Goal: Register for event/course

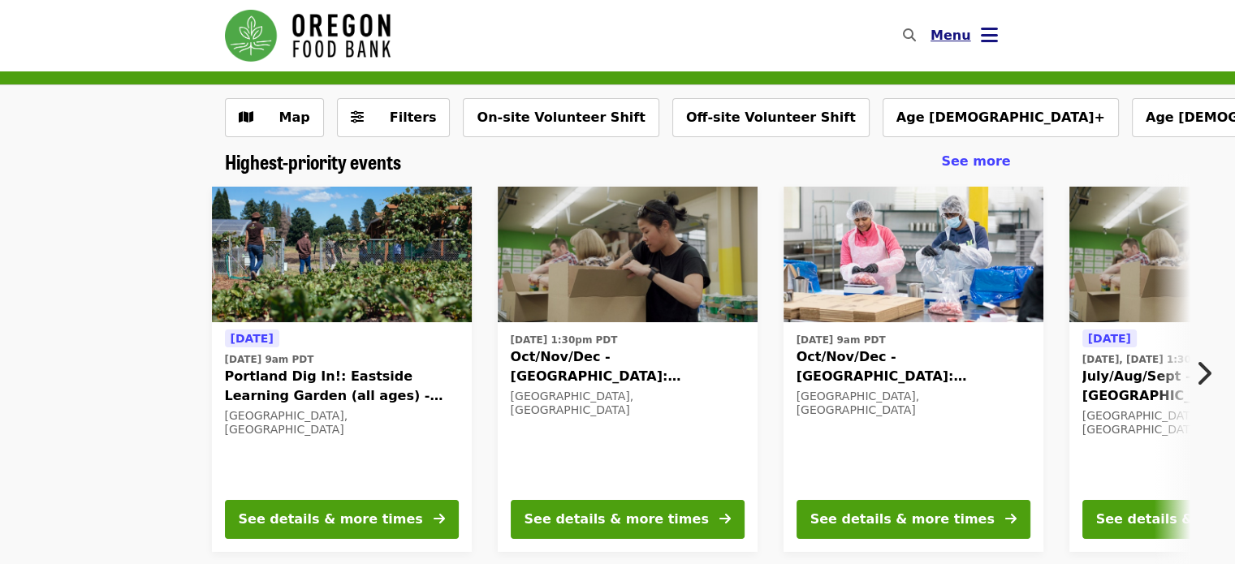
click at [980, 38] on icon "bars icon" at bounding box center [988, 36] width 17 height 24
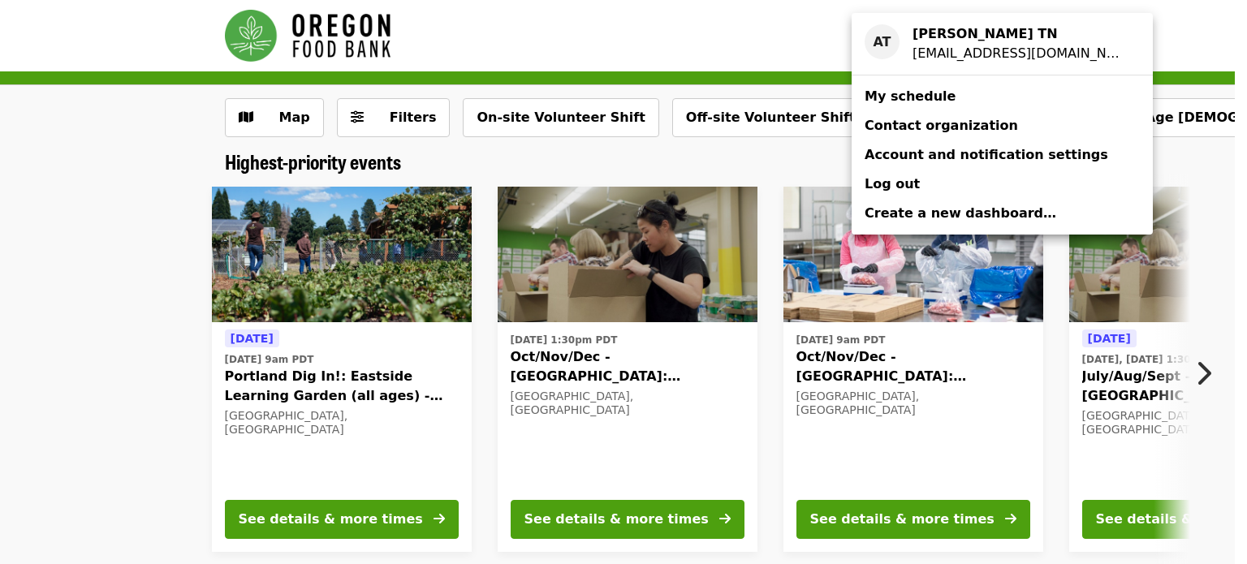
click at [907, 193] on span "Log out" at bounding box center [891, 184] width 55 height 19
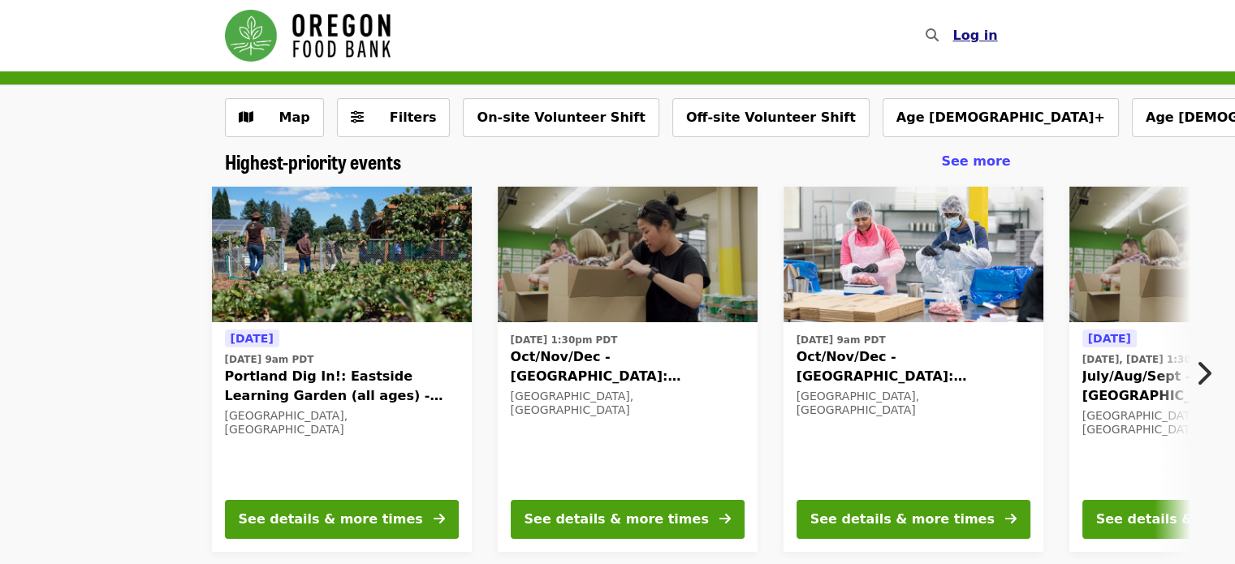
click at [1000, 30] on button "Log in" at bounding box center [974, 35] width 71 height 32
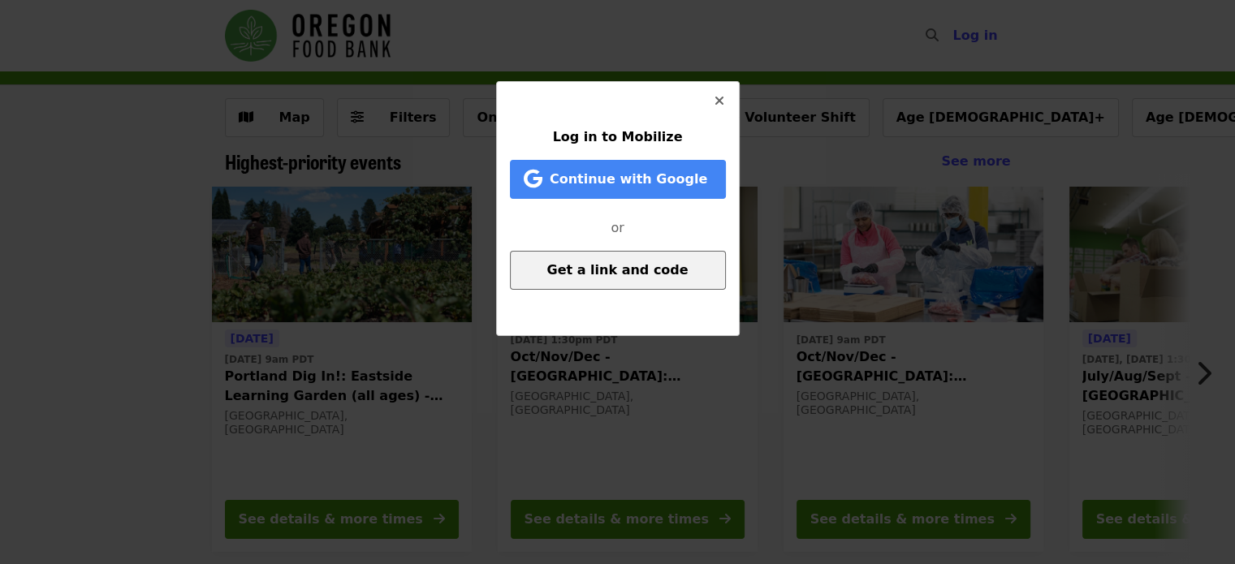
click at [588, 281] on button "Get a link and code" at bounding box center [618, 270] width 216 height 39
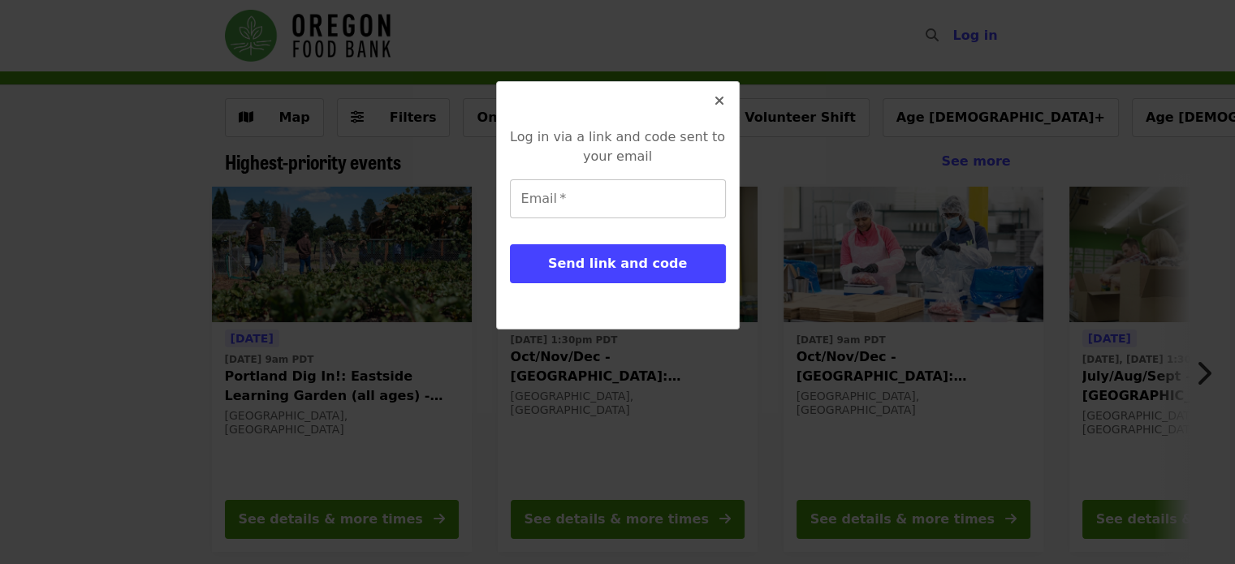
click at [587, 208] on input "Email   *" at bounding box center [618, 198] width 216 height 39
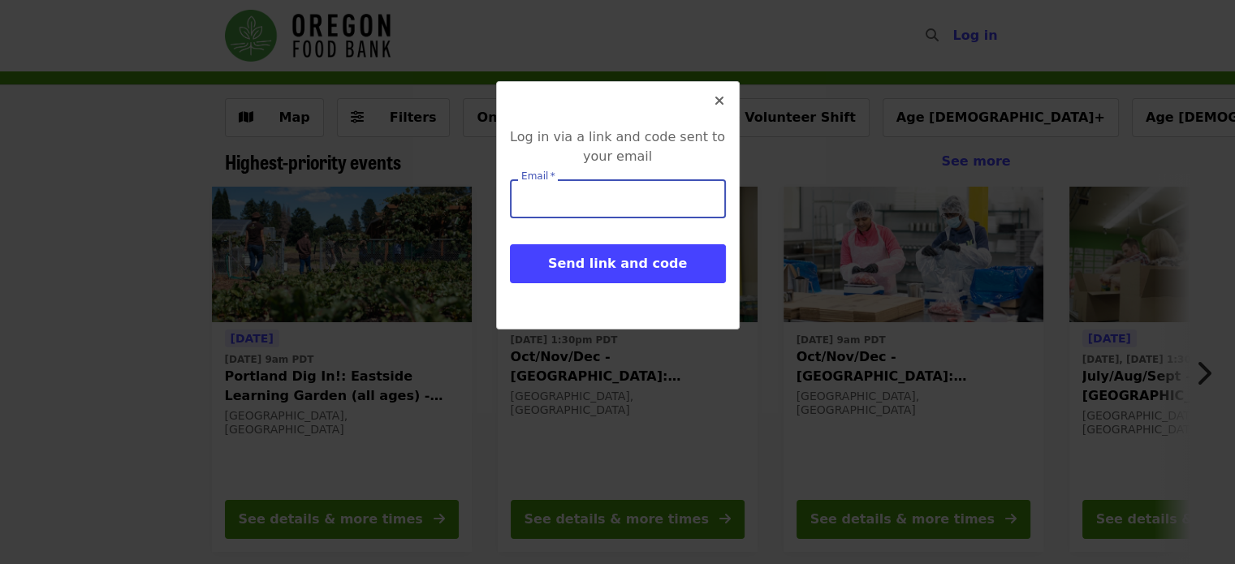
click at [587, 208] on input "Email   *" at bounding box center [618, 198] width 216 height 39
type input "**********"
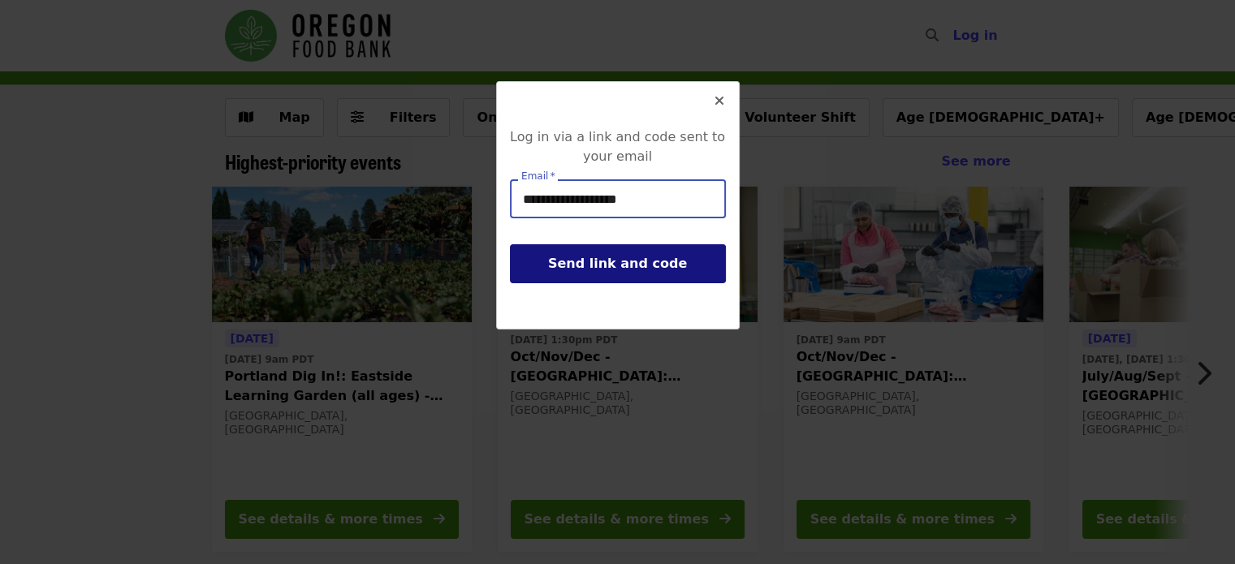
click at [614, 265] on span "Send link and code" at bounding box center [617, 263] width 139 height 15
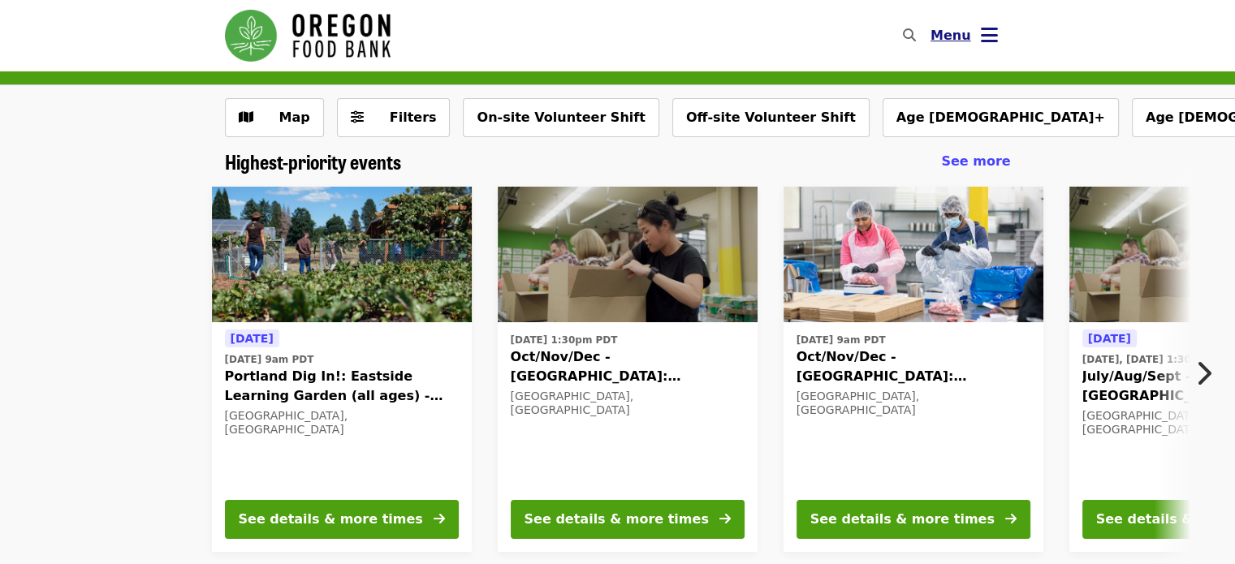
click at [636, 35] on icon "bars icon" at bounding box center [988, 36] width 17 height 24
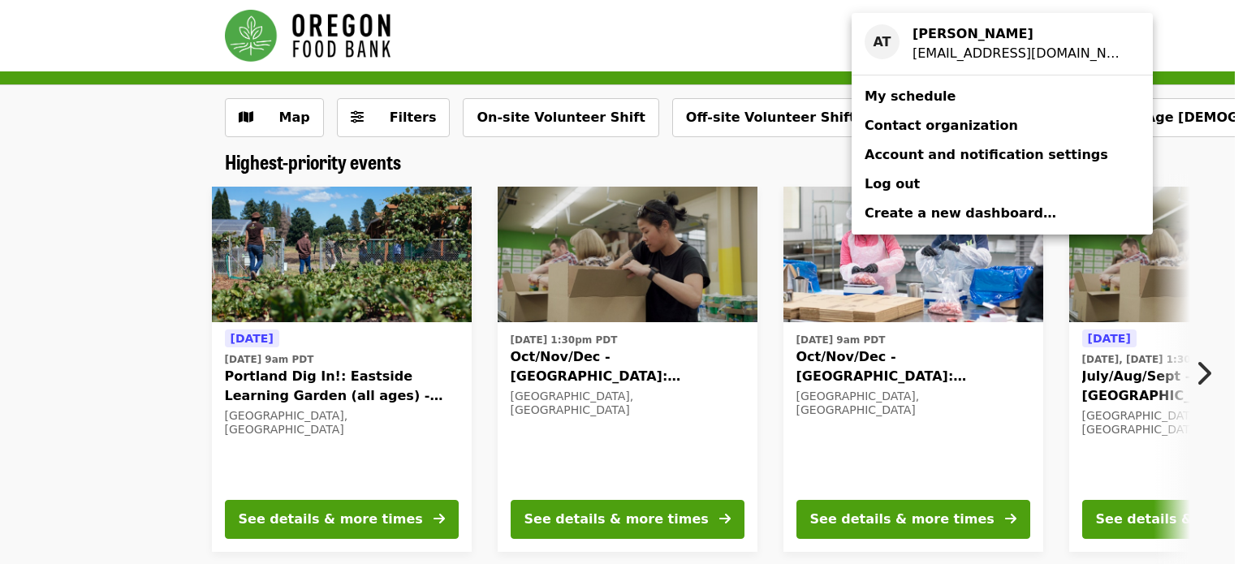
click at [636, 88] on span "My schedule" at bounding box center [909, 95] width 91 height 15
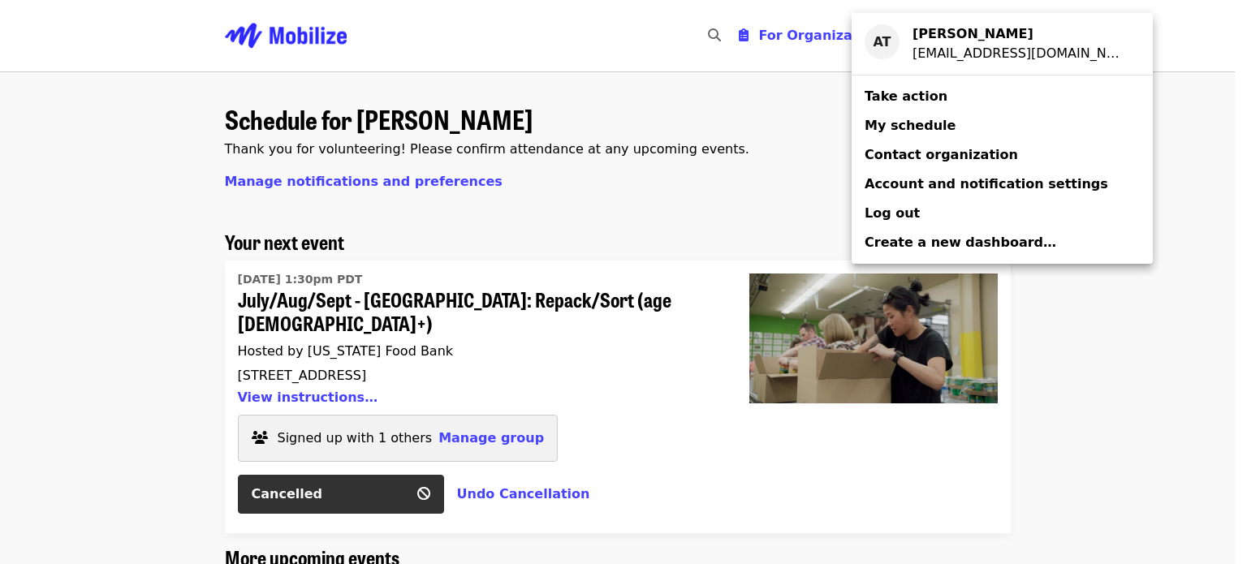
click at [54, 429] on div "Account menu" at bounding box center [623, 282] width 1247 height 564
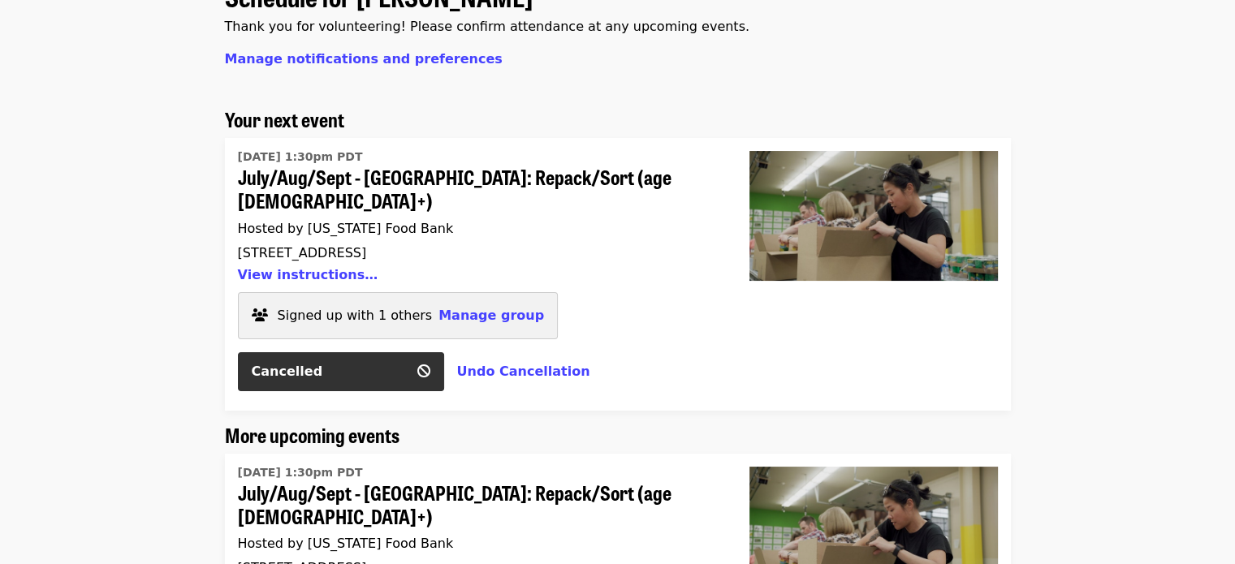
scroll to position [224, 0]
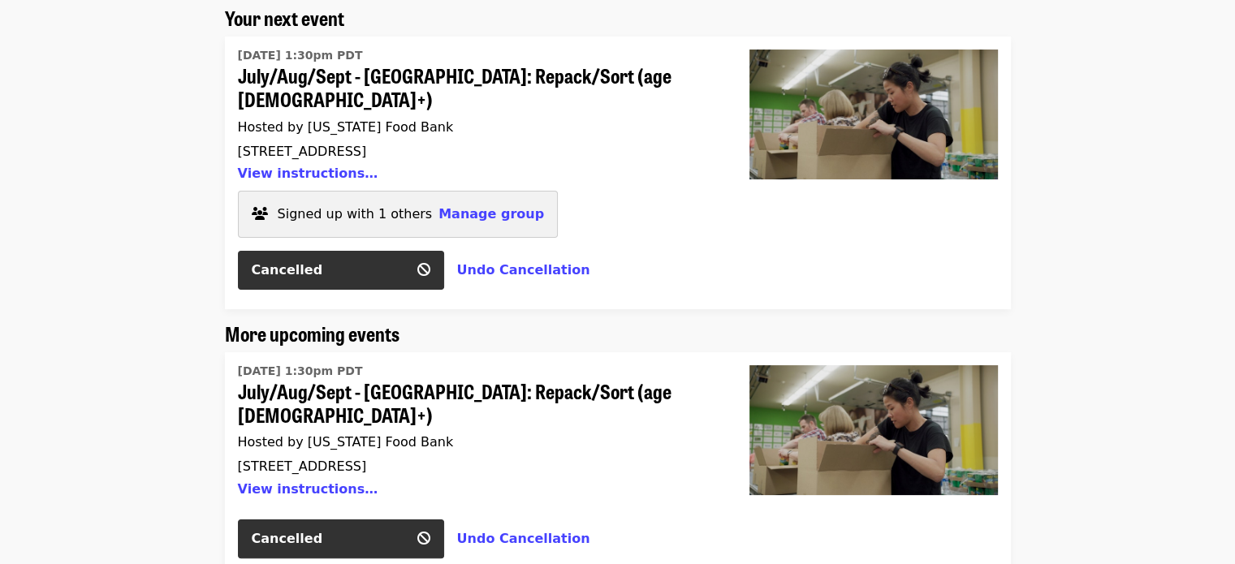
click at [521, 261] on button "Undo Cancellation" at bounding box center [523, 270] width 133 height 19
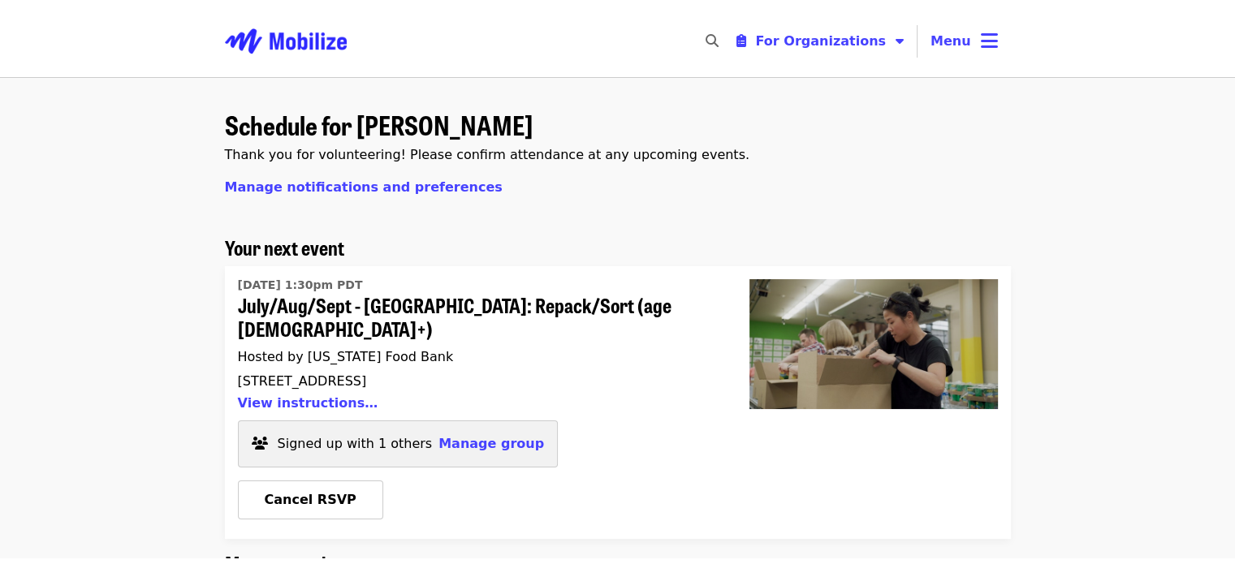
scroll to position [0, 0]
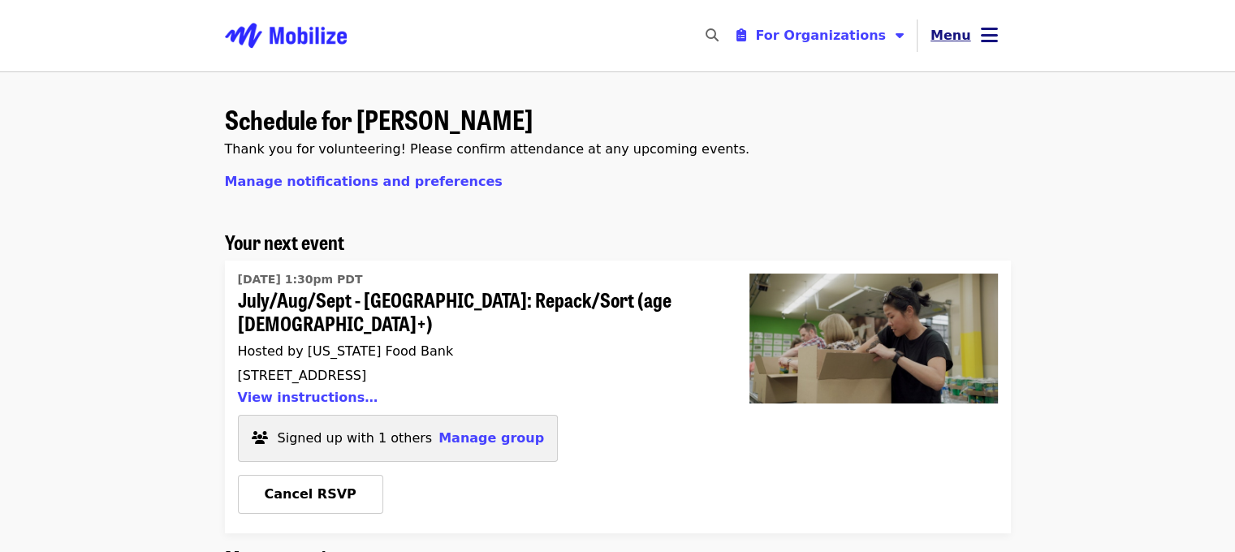
click at [636, 32] on icon "bars icon" at bounding box center [988, 36] width 17 height 24
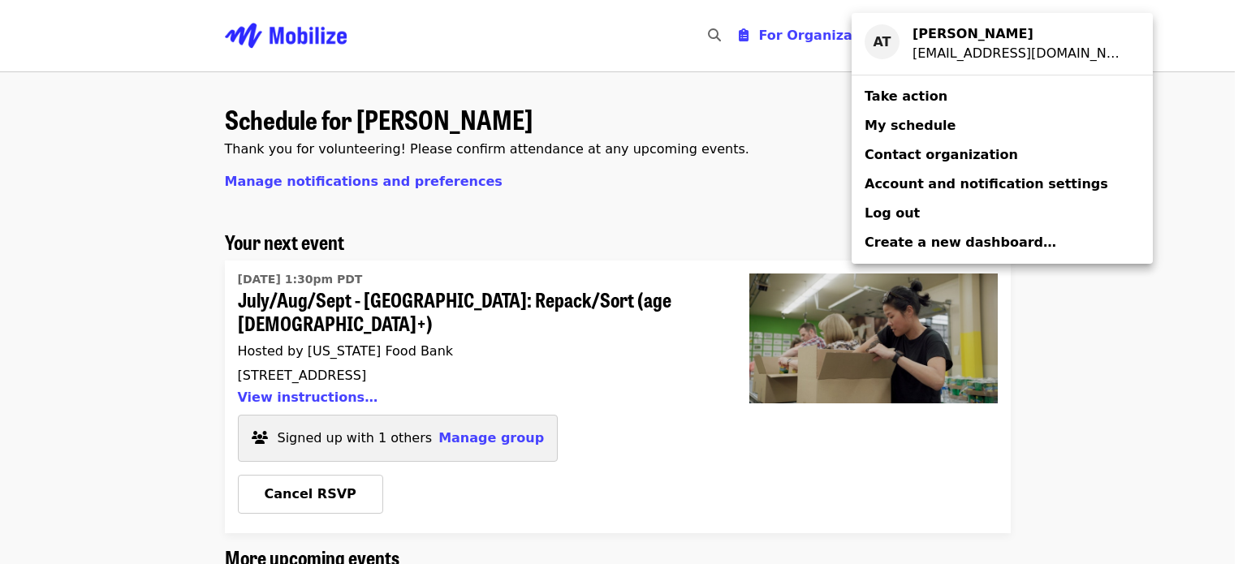
click at [428, 74] on div "Account menu" at bounding box center [623, 282] width 1247 height 564
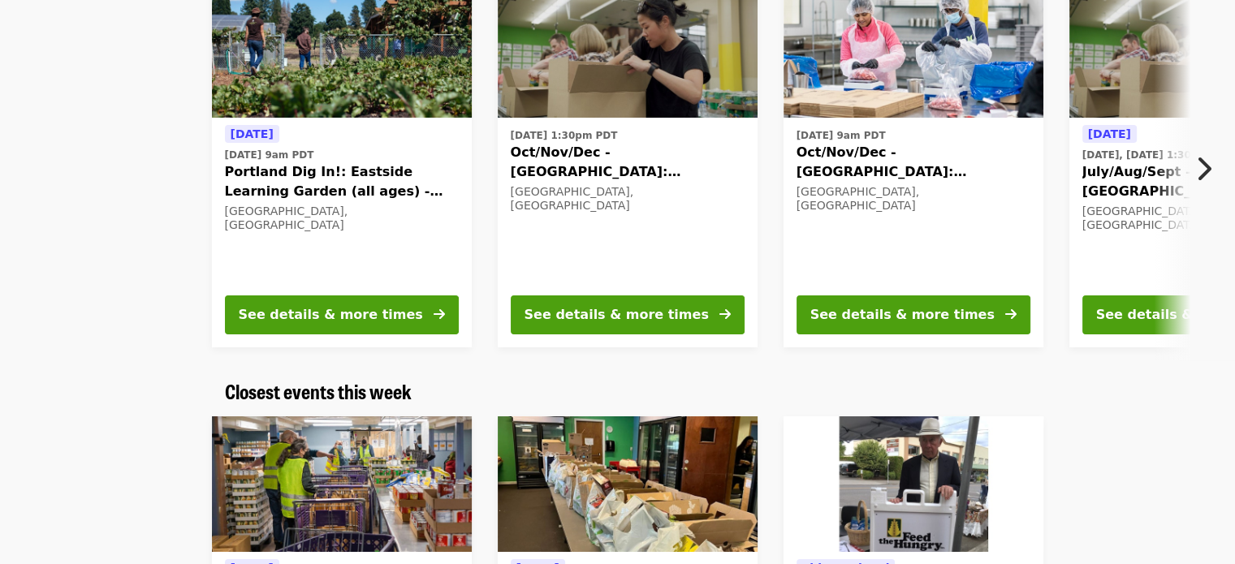
scroll to position [222, 0]
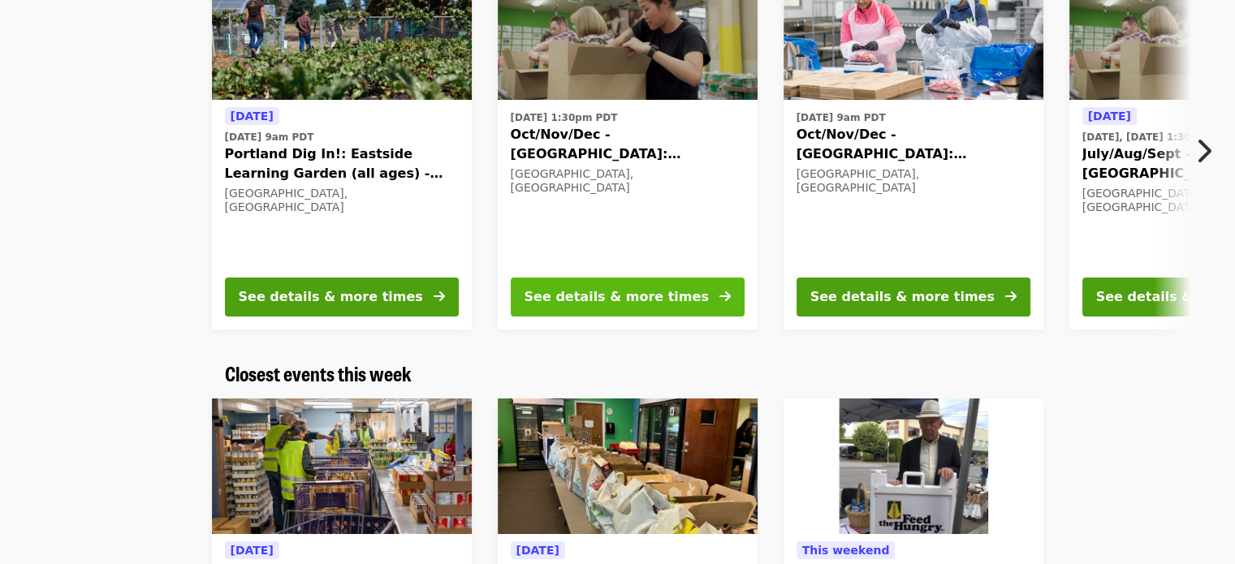
click at [568, 301] on div "See details & more times" at bounding box center [616, 296] width 184 height 19
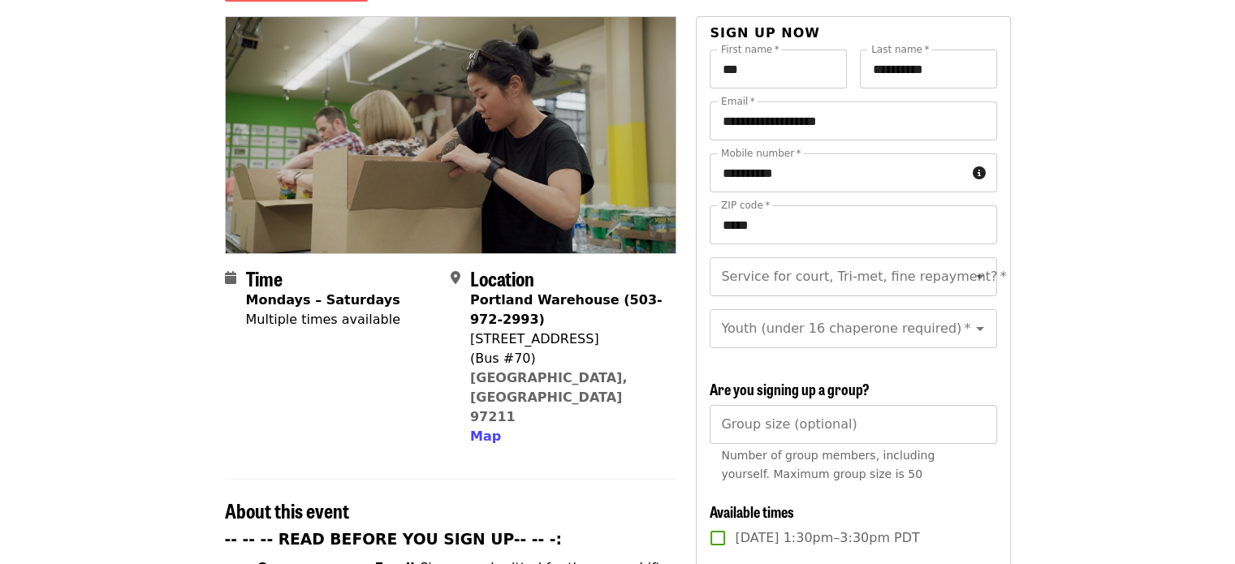
scroll to position [172, 0]
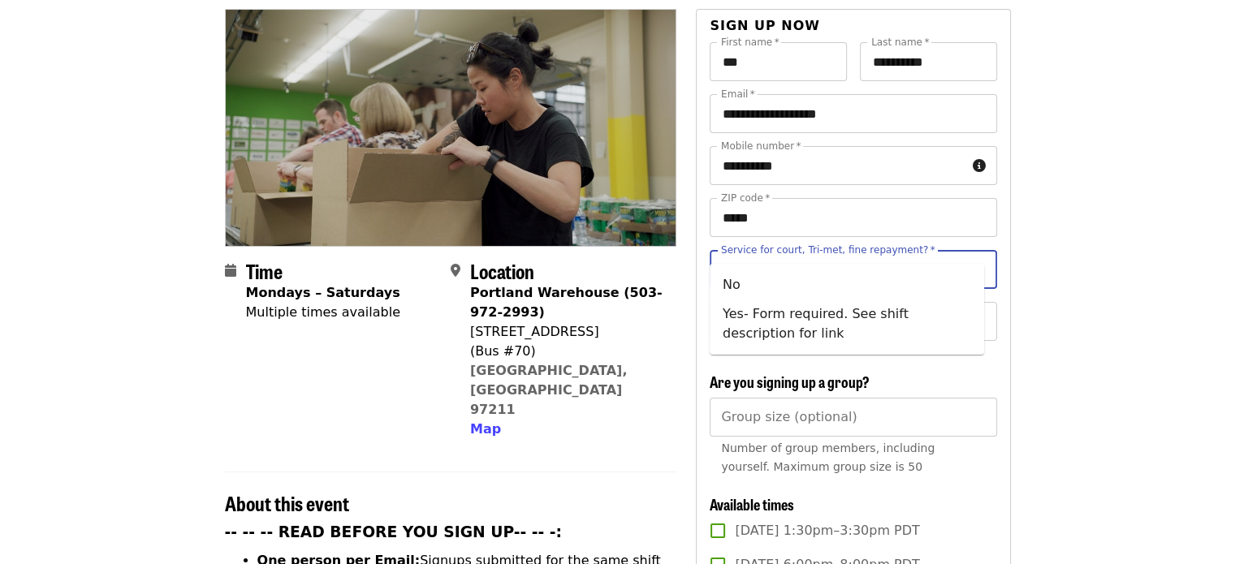
click at [636, 250] on div "Service for court, Tri-met, fine repayment?   * Service for court, Tri-met, fin…" at bounding box center [852, 269] width 287 height 39
click at [636, 280] on li "No" at bounding box center [846, 284] width 274 height 29
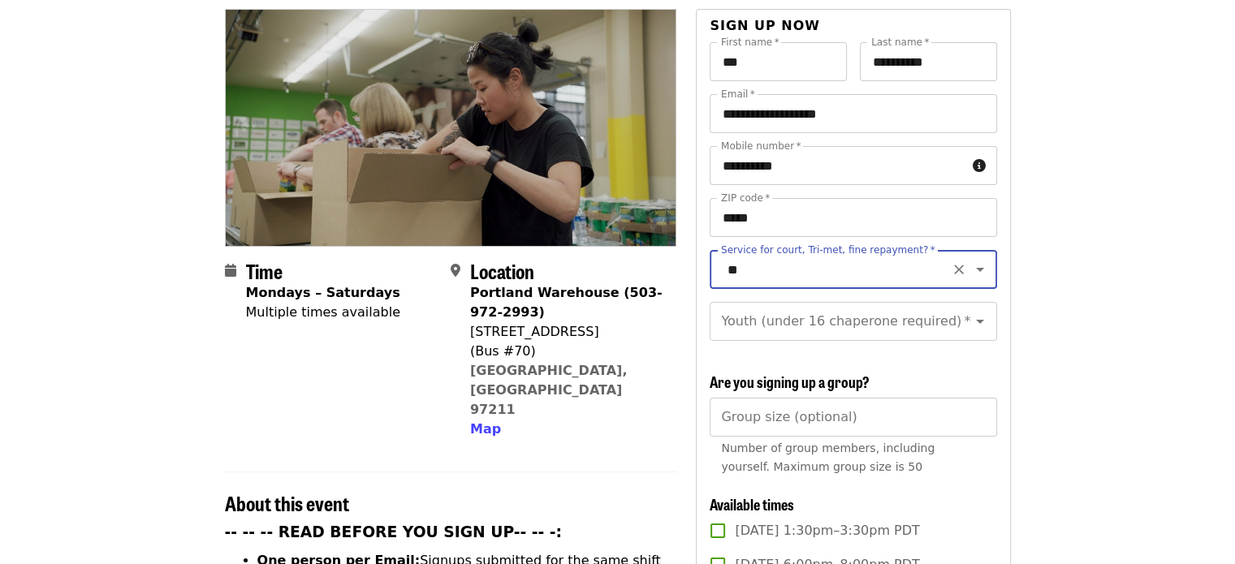
type input "**"
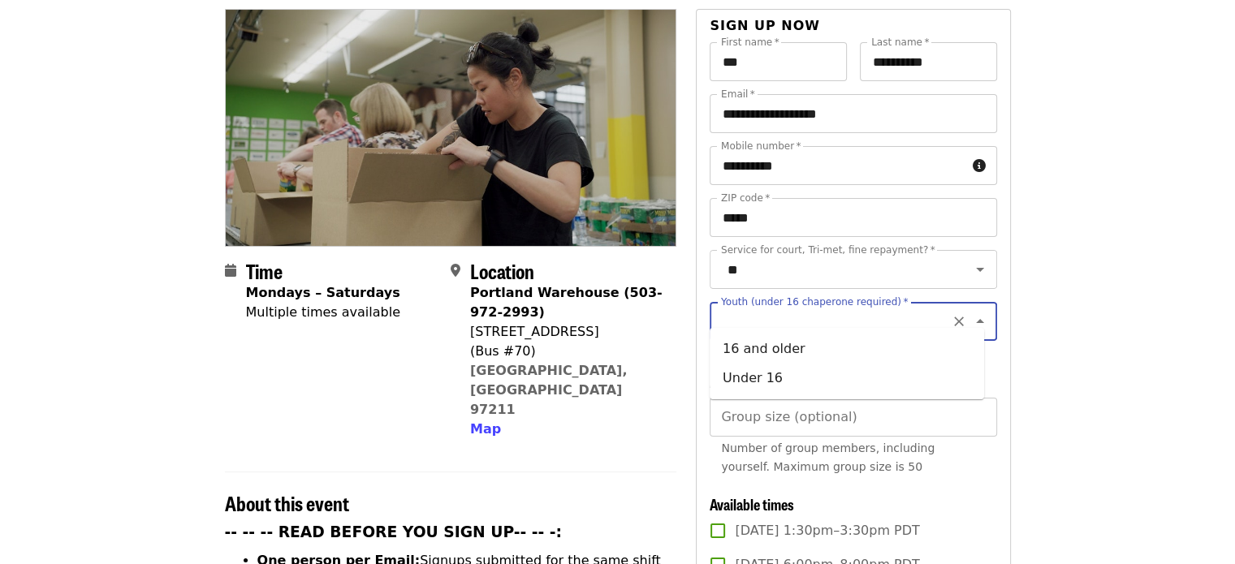
click at [636, 314] on input "Youth (under 16 chaperone required)   *" at bounding box center [832, 321] width 221 height 31
click at [636, 348] on li "16 and older" at bounding box center [846, 348] width 274 height 29
type input "**********"
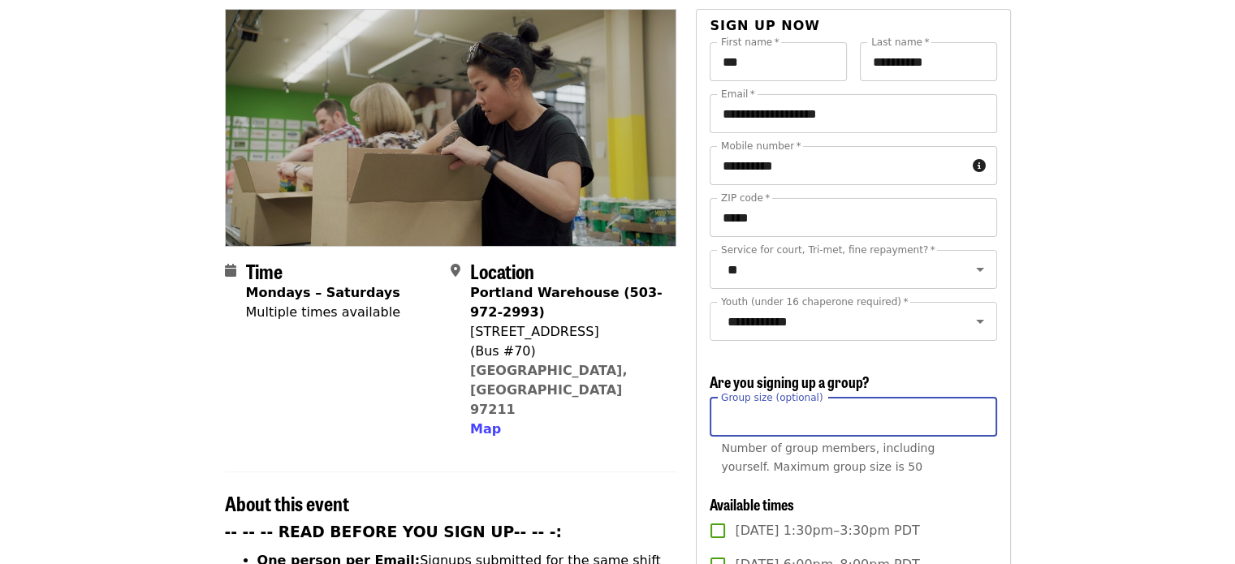
click at [636, 418] on input "Group size (optional)" at bounding box center [852, 417] width 287 height 39
type input "*"
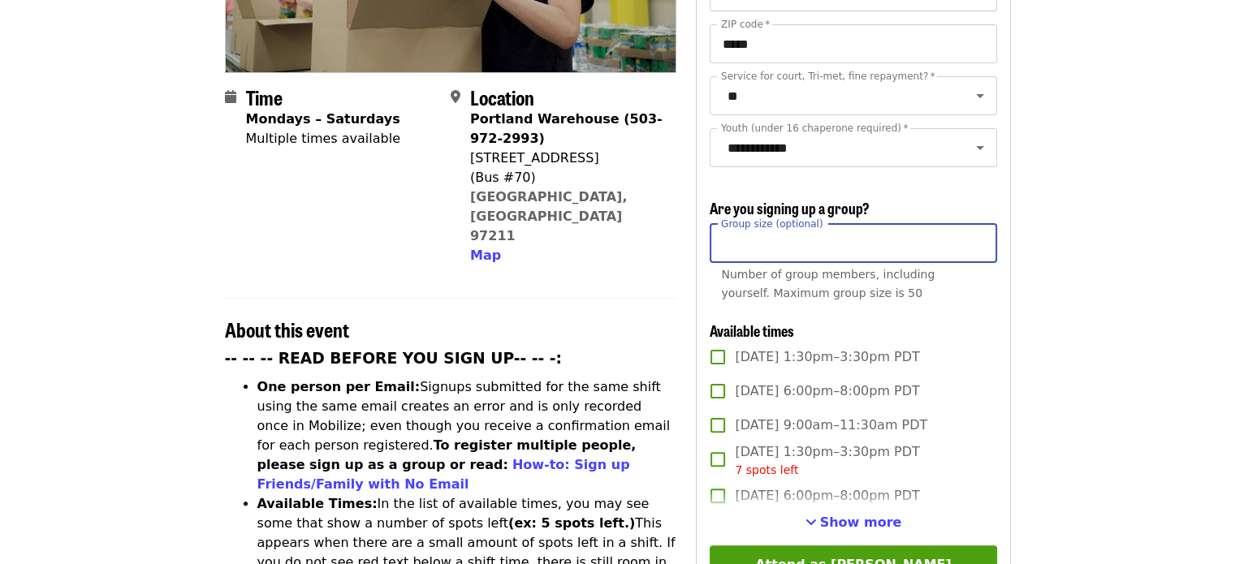
scroll to position [351, 0]
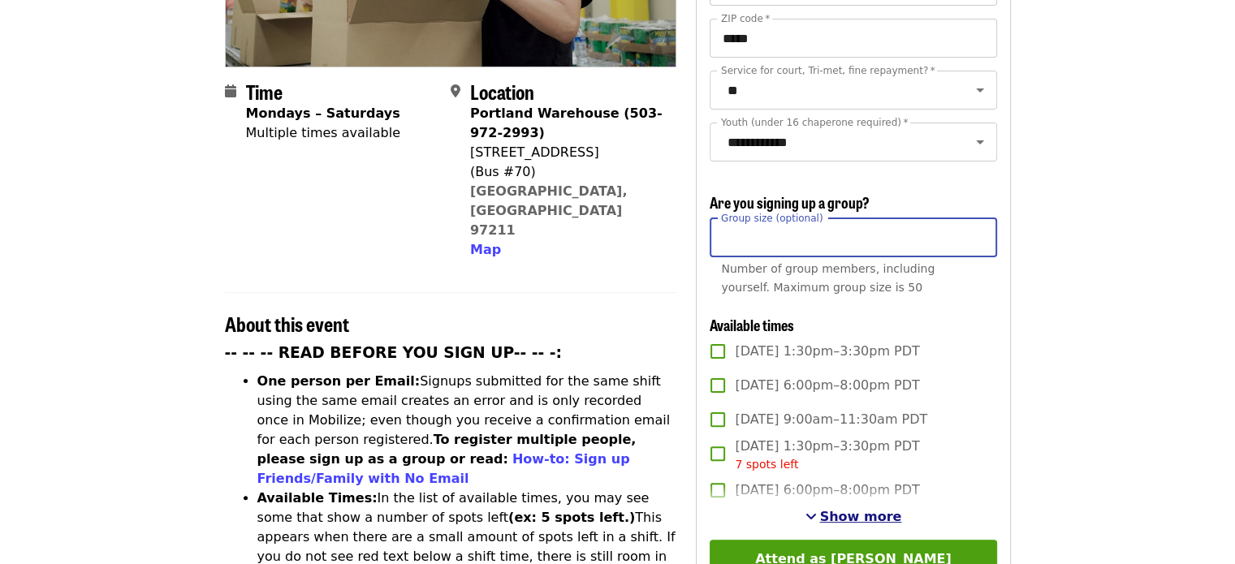
click at [636, 459] on span "Show more" at bounding box center [861, 516] width 82 height 15
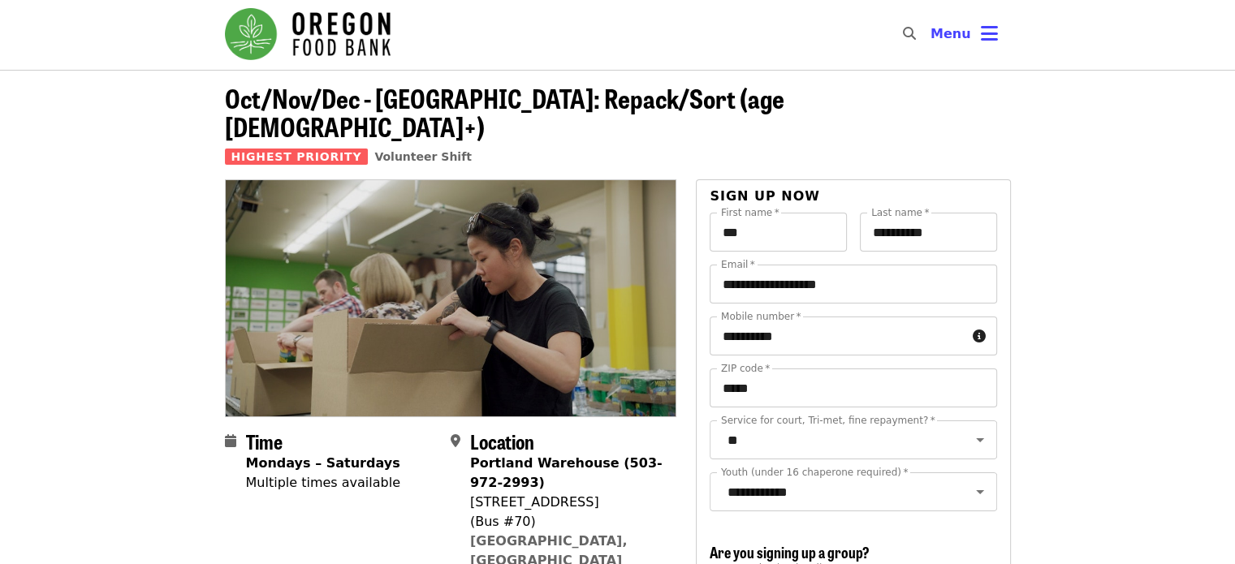
scroll to position [0, 0]
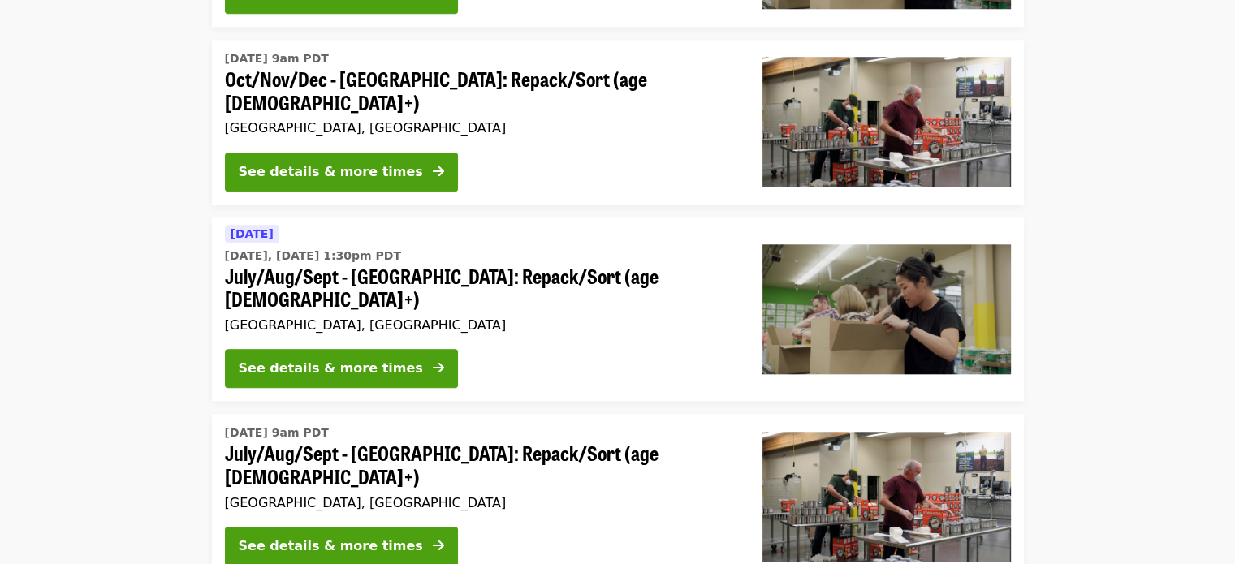
scroll to position [1579, 0]
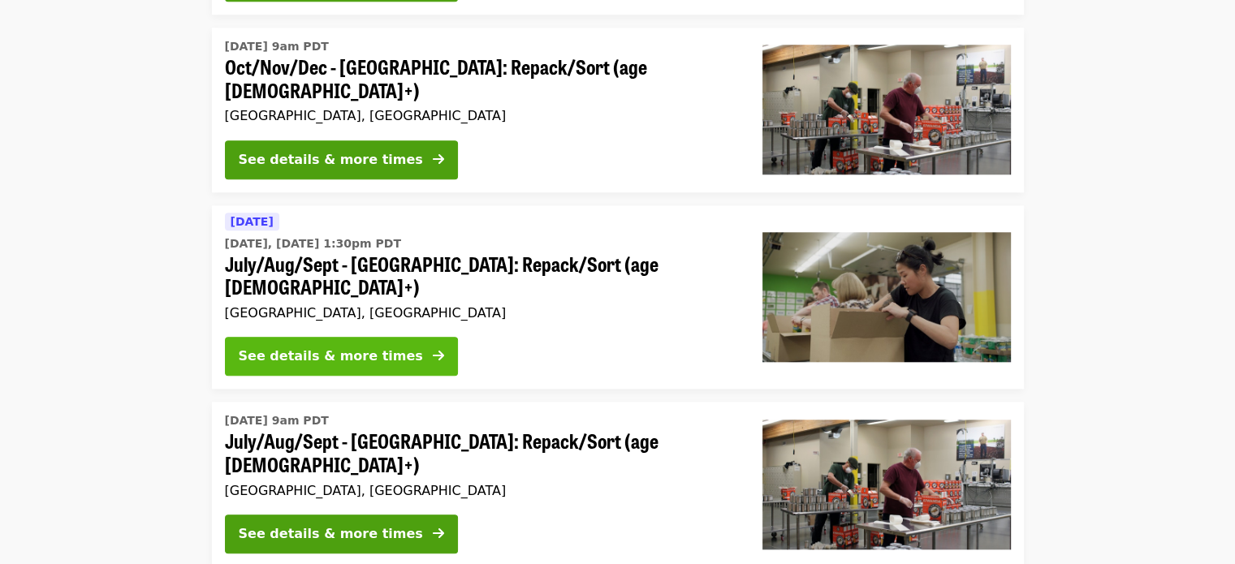
click at [336, 347] on div "See details & more times" at bounding box center [331, 356] width 184 height 19
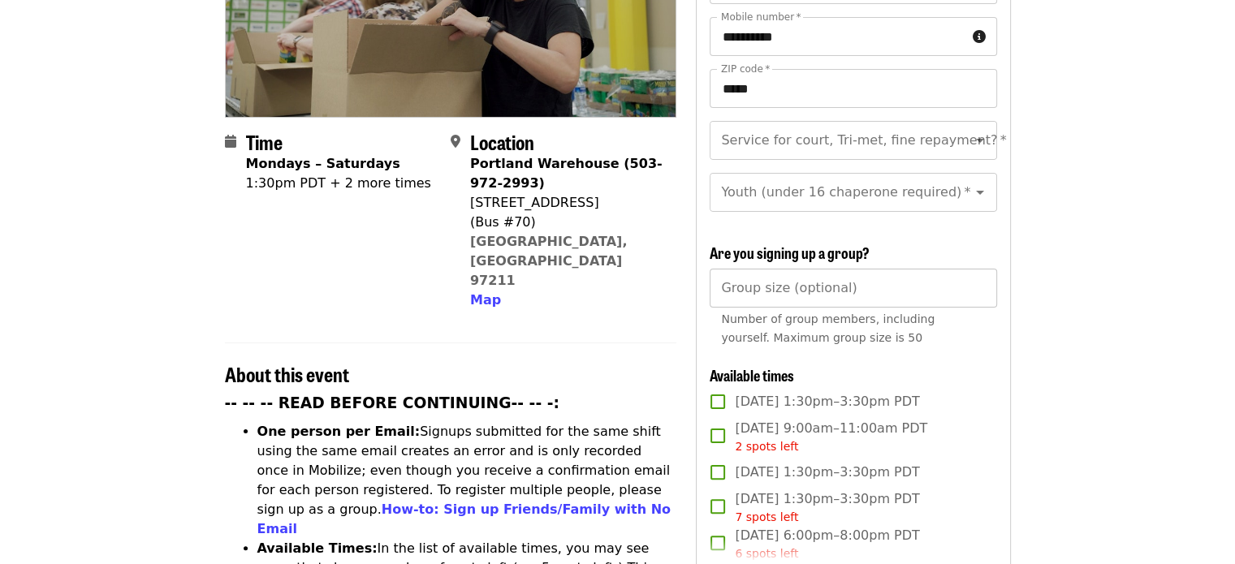
scroll to position [302, 0]
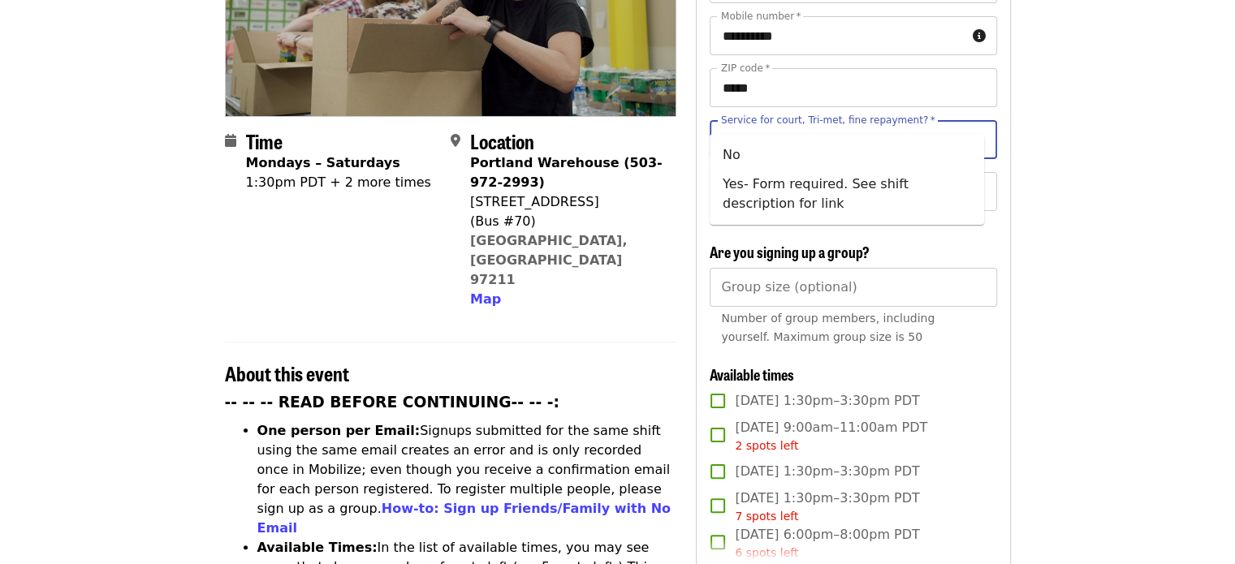
click at [636, 124] on input "Service for court, Tri-met, fine repayment?   *" at bounding box center [832, 139] width 221 height 31
click at [636, 163] on li "No" at bounding box center [846, 154] width 274 height 29
type input "**"
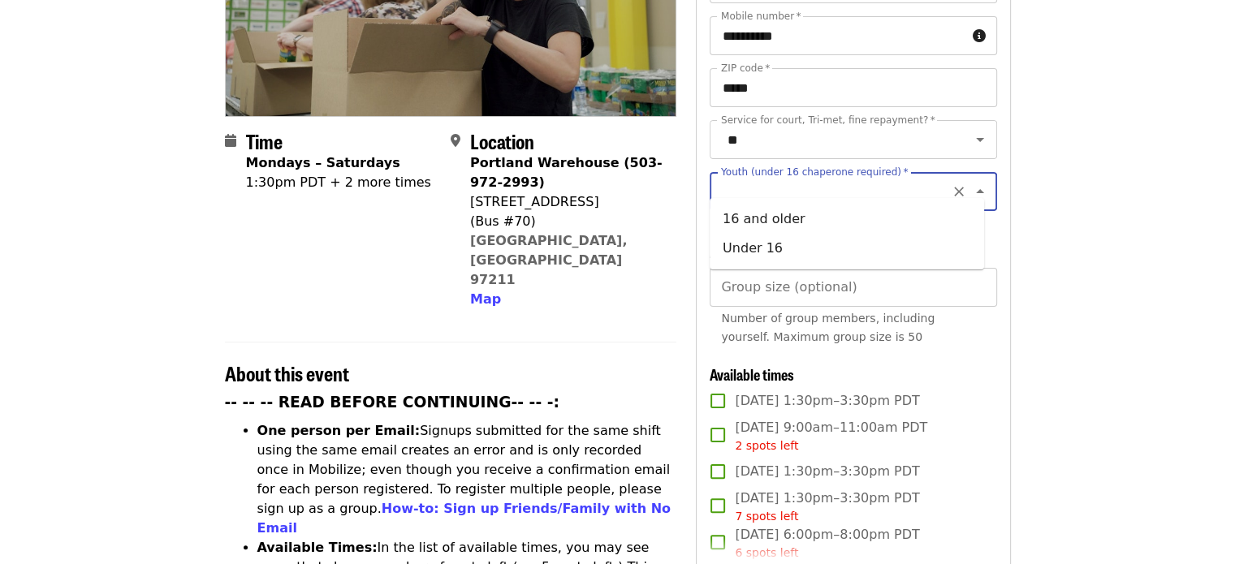
click at [636, 181] on input "Youth (under 16 chaperone required)   *" at bounding box center [832, 191] width 221 height 31
click at [636, 218] on li "16 and older" at bounding box center [846, 219] width 274 height 29
type input "**********"
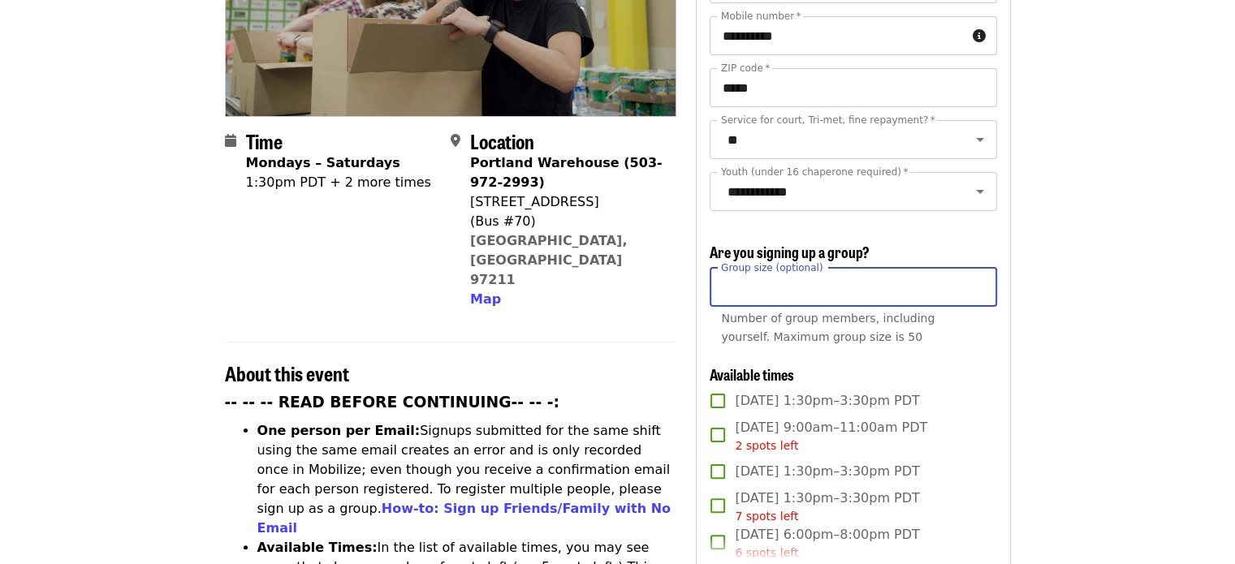
click at [636, 281] on input "Group size (optional)" at bounding box center [852, 287] width 287 height 39
type input "*"
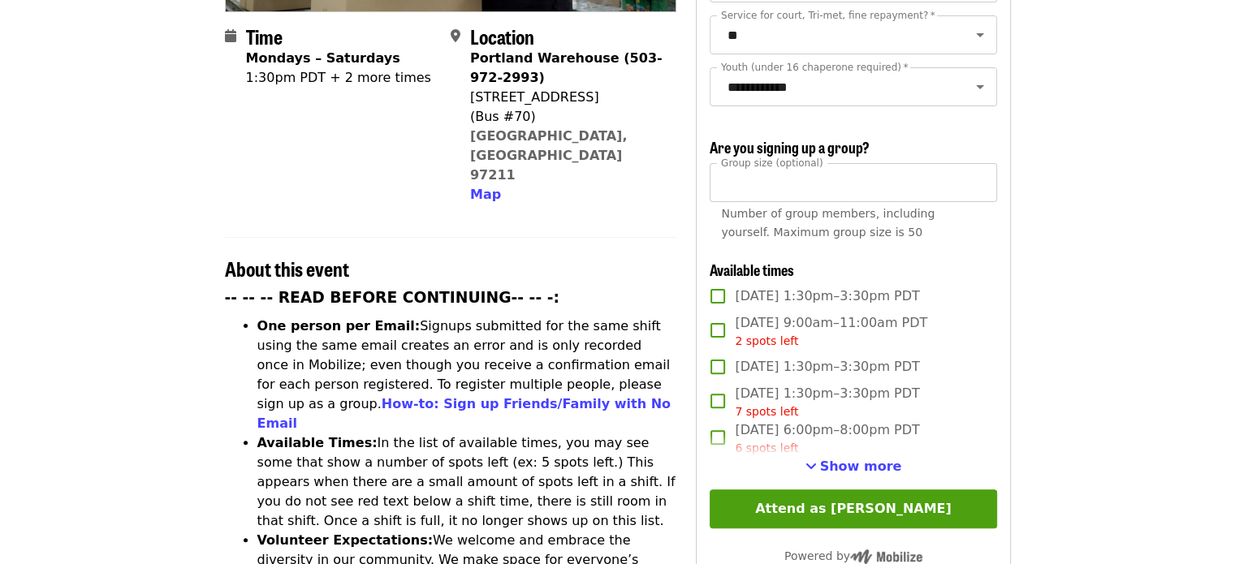
scroll to position [435, 0]
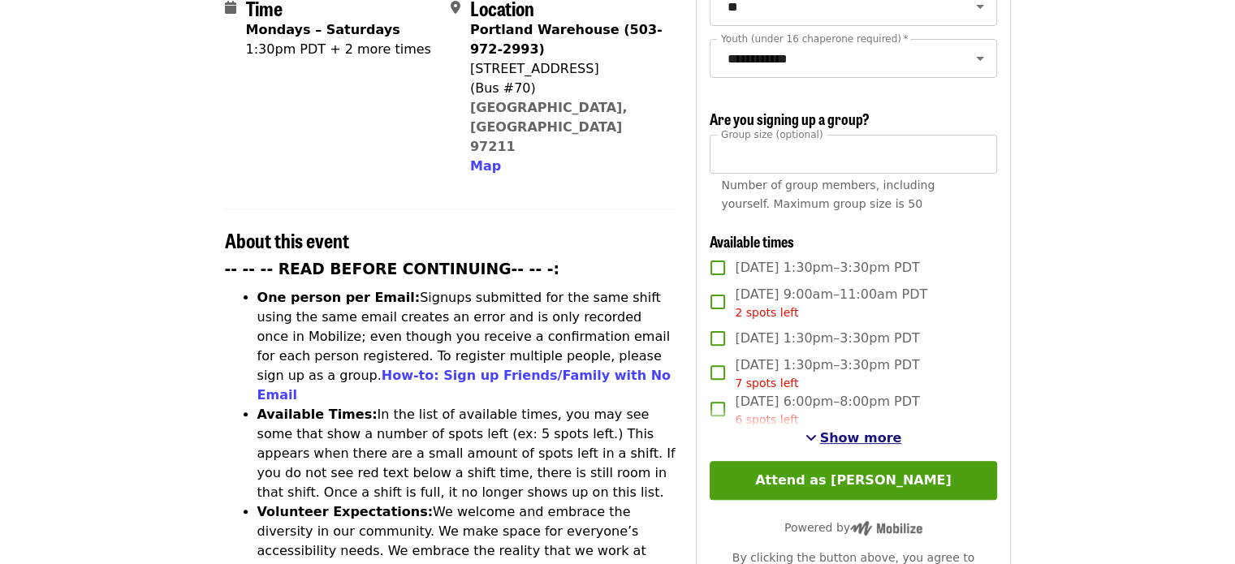
click at [636, 430] on span "Show more" at bounding box center [861, 437] width 82 height 15
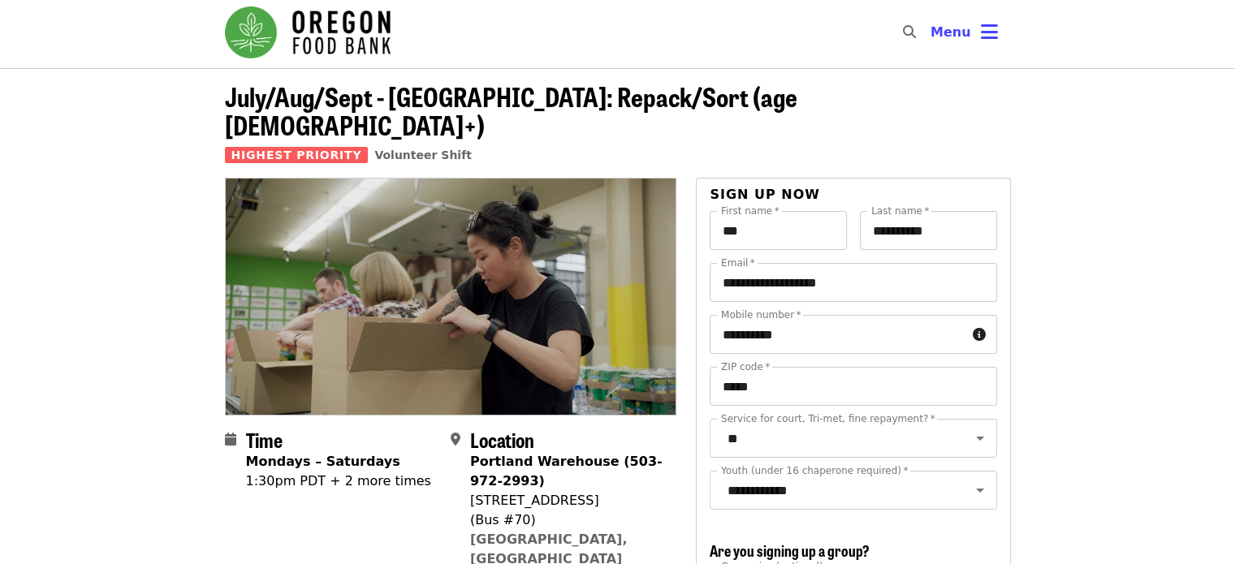
scroll to position [0, 0]
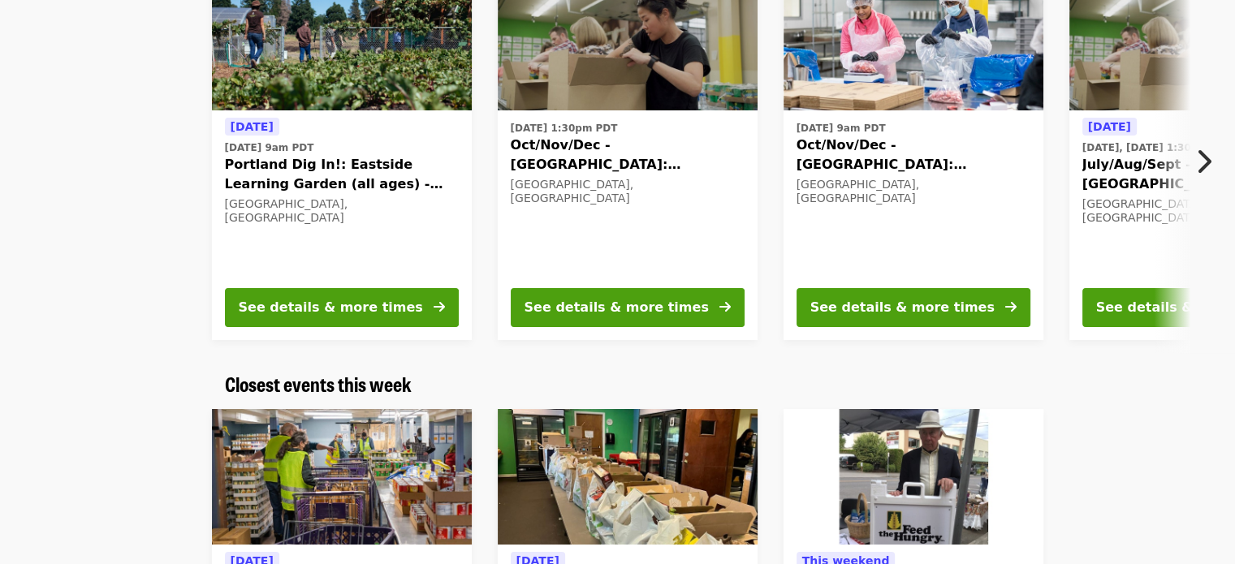
scroll to position [162, 0]
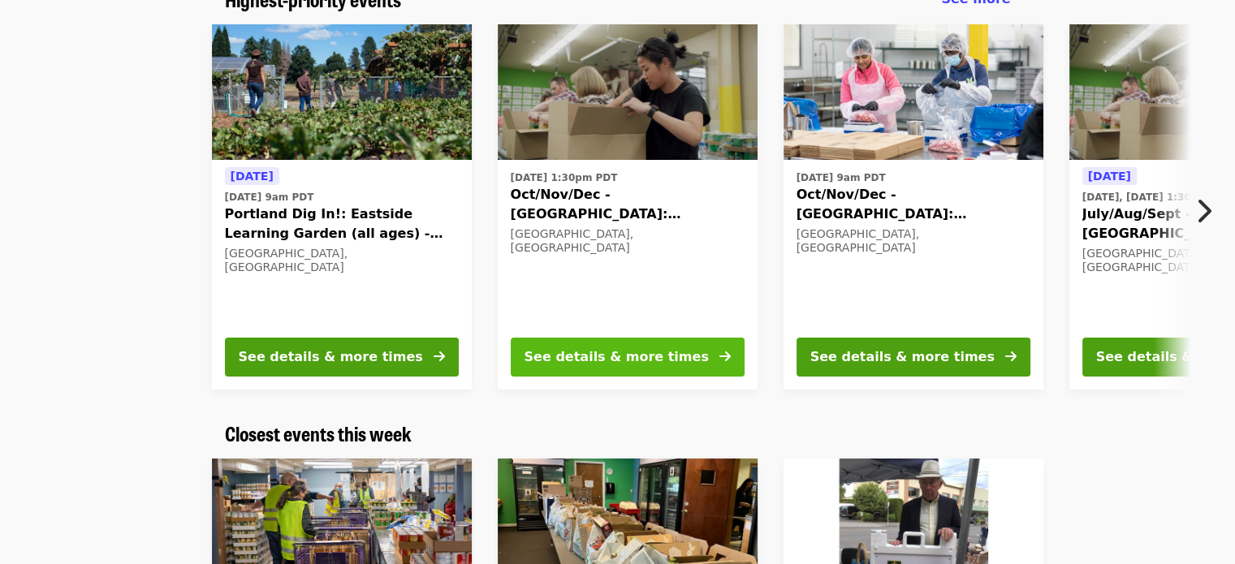
click at [636, 338] on button "See details & more times" at bounding box center [628, 357] width 234 height 39
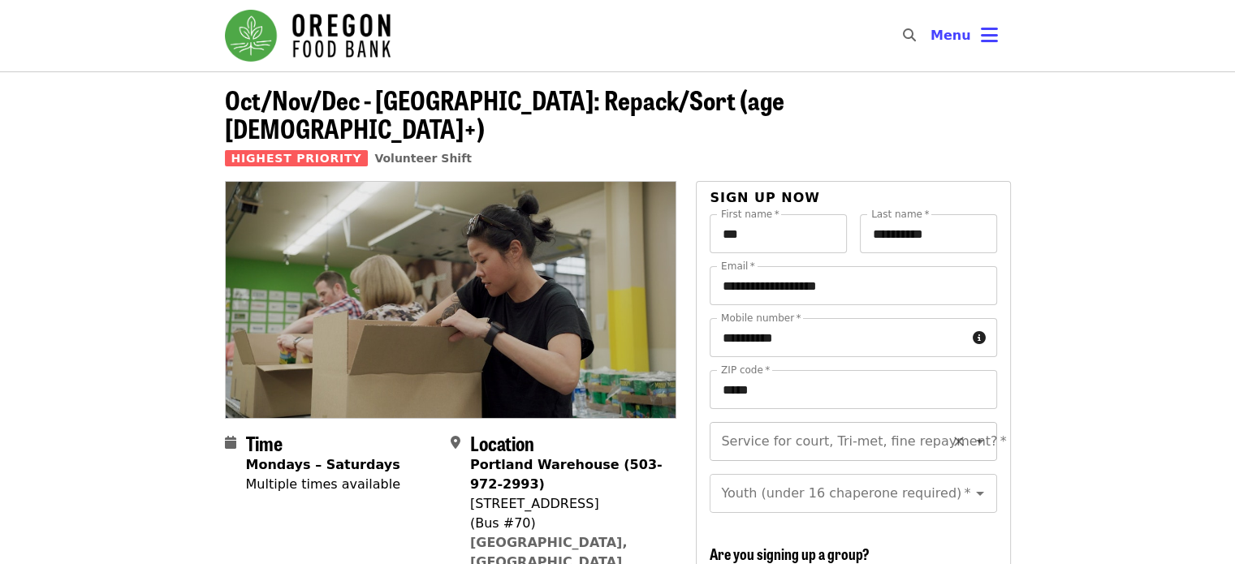
click at [636, 426] on input "Service for court, Tri-met, fine repayment?   *" at bounding box center [832, 441] width 221 height 31
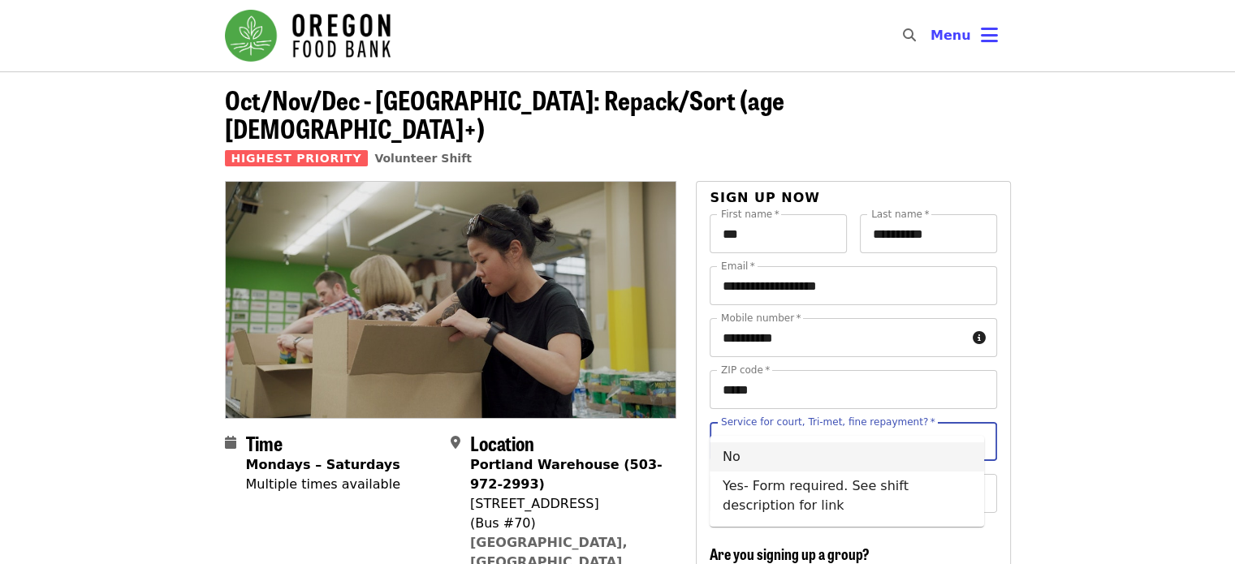
click at [636, 445] on li "No" at bounding box center [846, 456] width 274 height 29
type input "**"
click at [636, 459] on input "Youth (under 16 chaperone required)   *" at bounding box center [832, 493] width 221 height 31
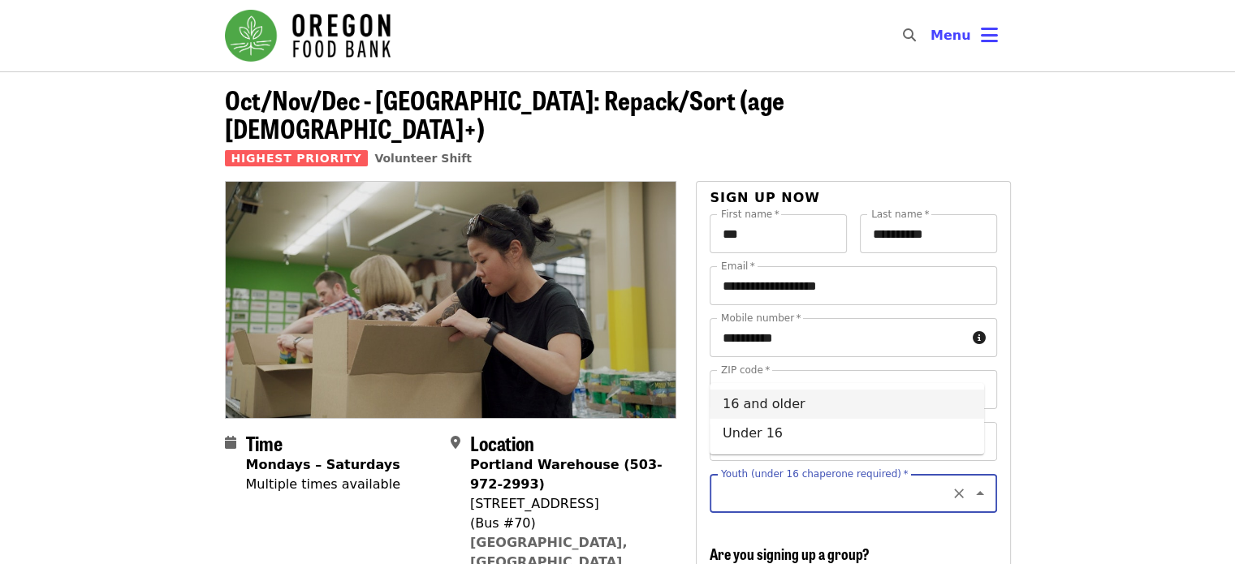
click at [636, 408] on li "16 and older" at bounding box center [846, 404] width 274 height 29
type input "**********"
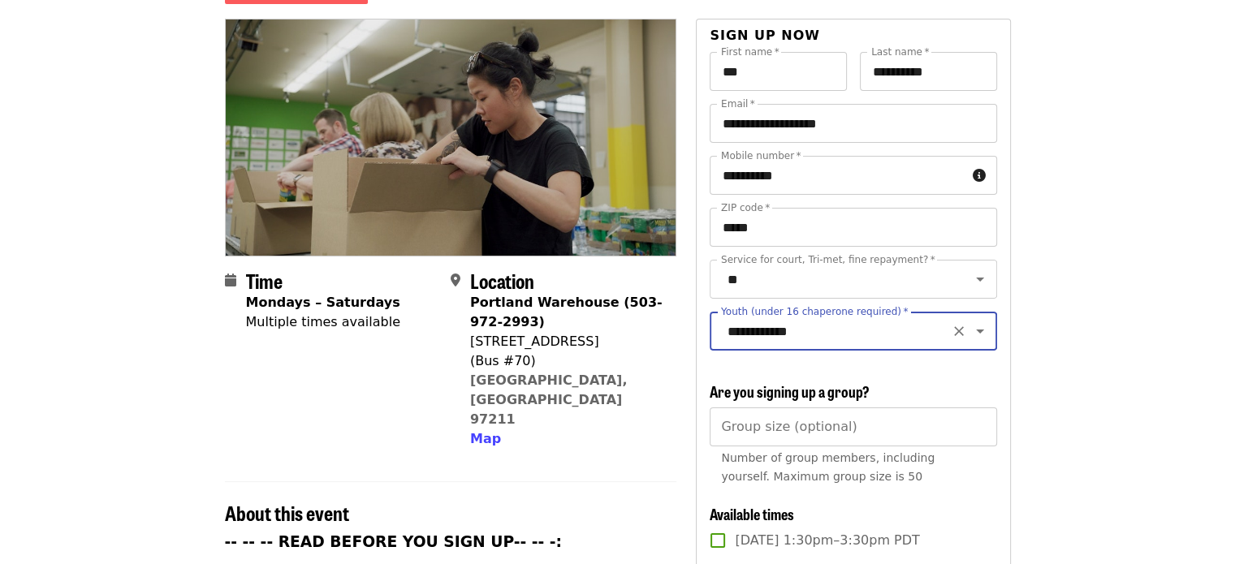
scroll to position [199, 0]
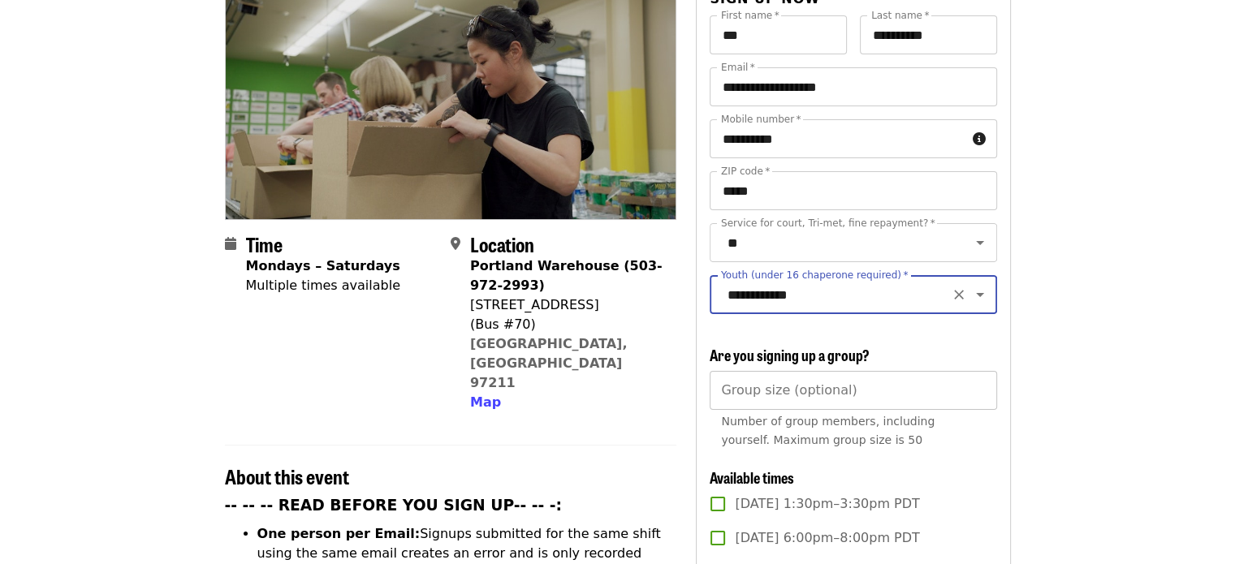
click at [636, 391] on input "Group size (optional)" at bounding box center [852, 390] width 287 height 39
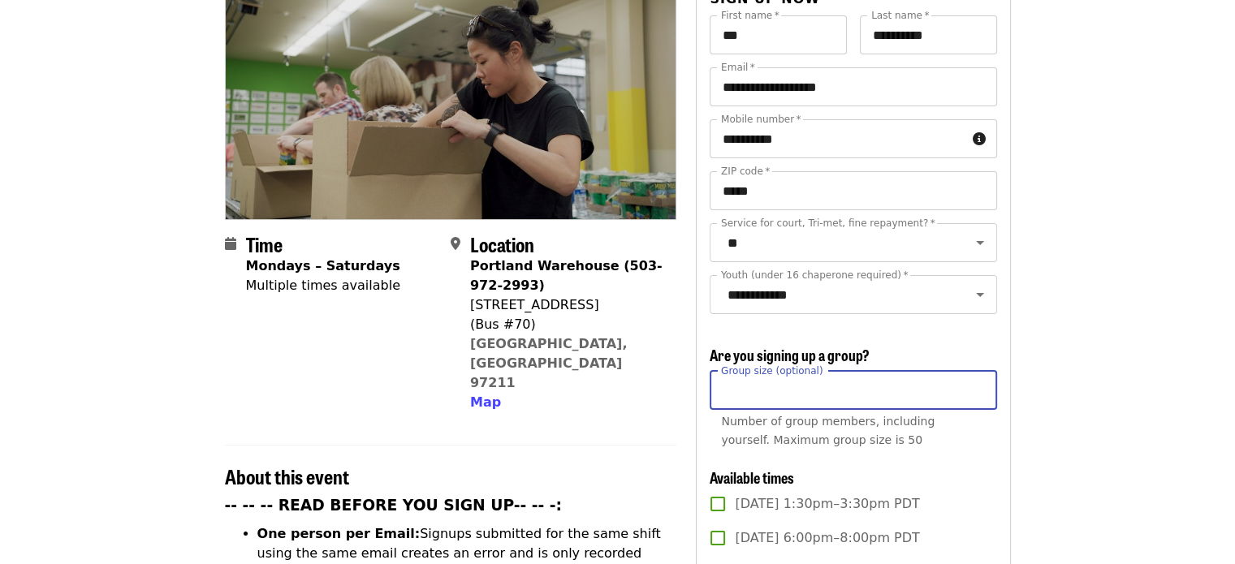
scroll to position [692, 0]
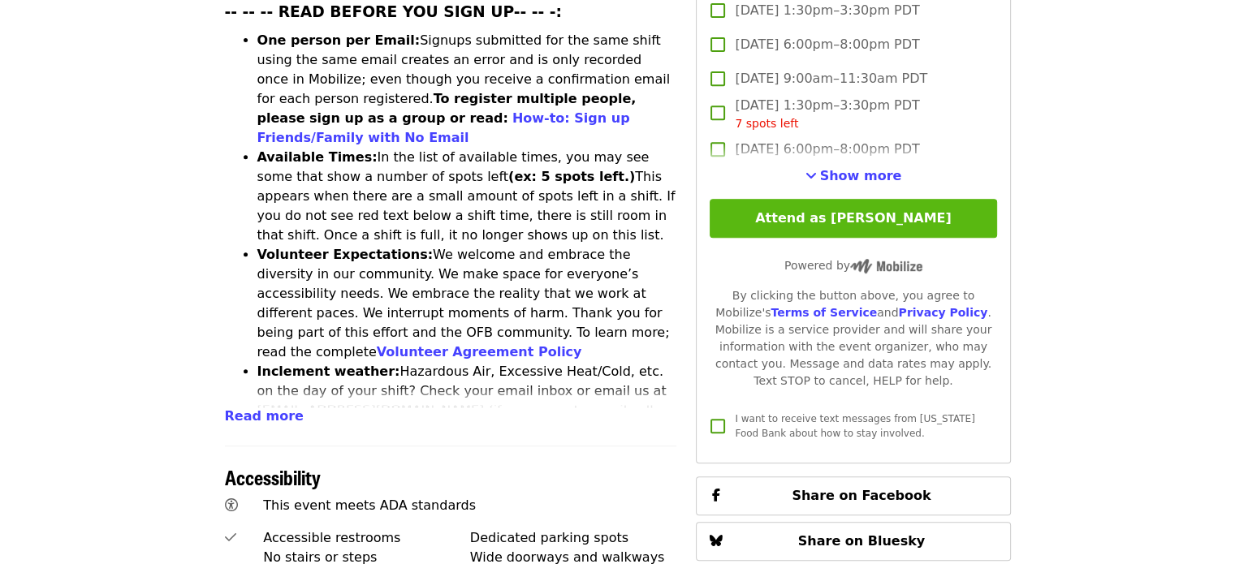
type input "*"
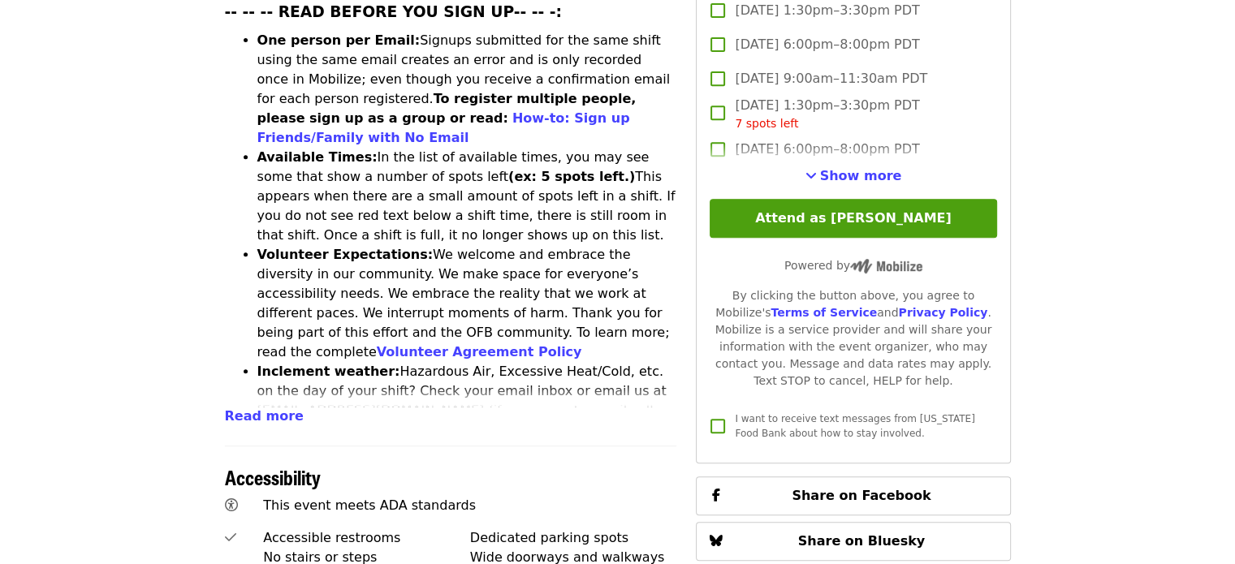
drag, startPoint x: 861, startPoint y: 210, endPoint x: 1064, endPoint y: 114, distance: 224.7
click at [636, 113] on article "Oct/Nov/Dec - Portland: Repack/Sort (age 8+) Highest Priority Volunteer Shift T…" at bounding box center [617, 239] width 1235 height 1721
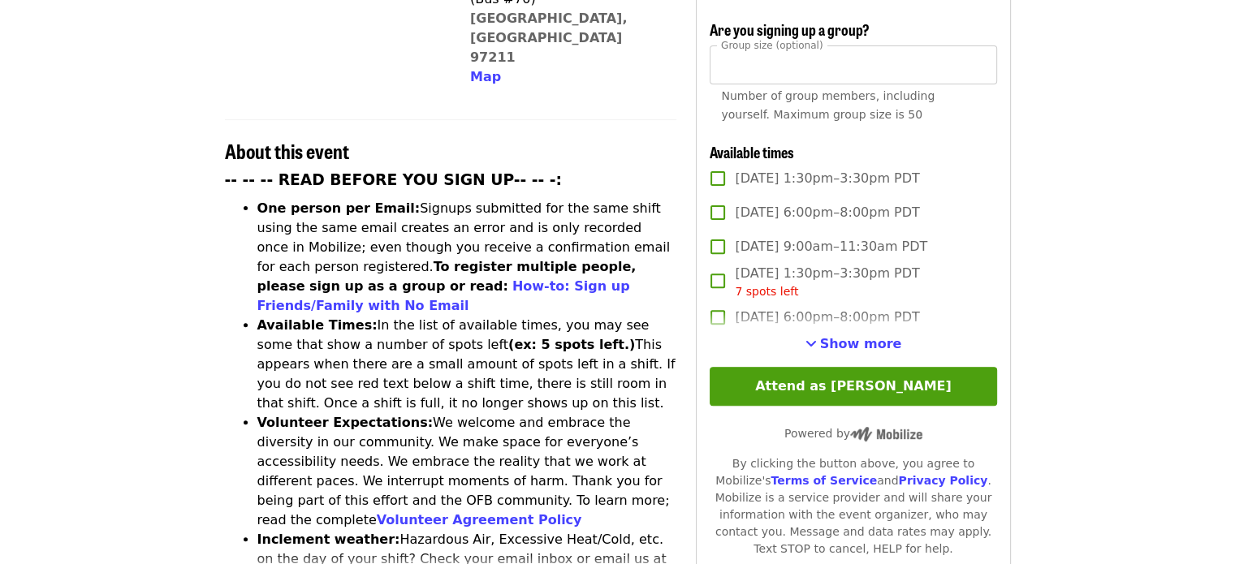
scroll to position [484, 0]
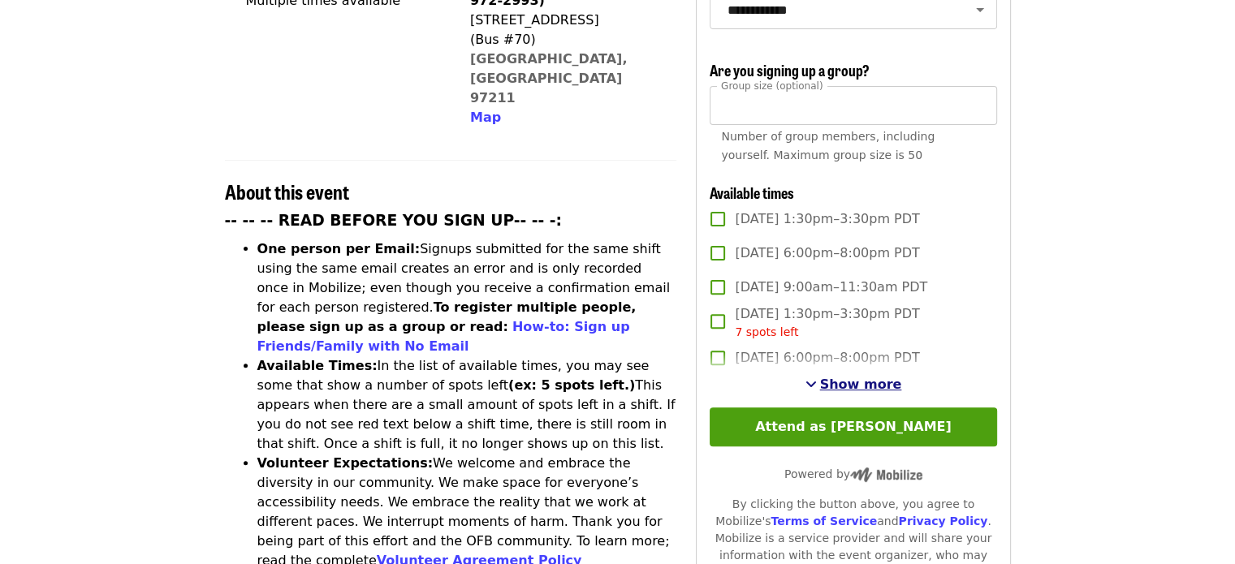
click at [636, 381] on span "Show more" at bounding box center [861, 384] width 82 height 15
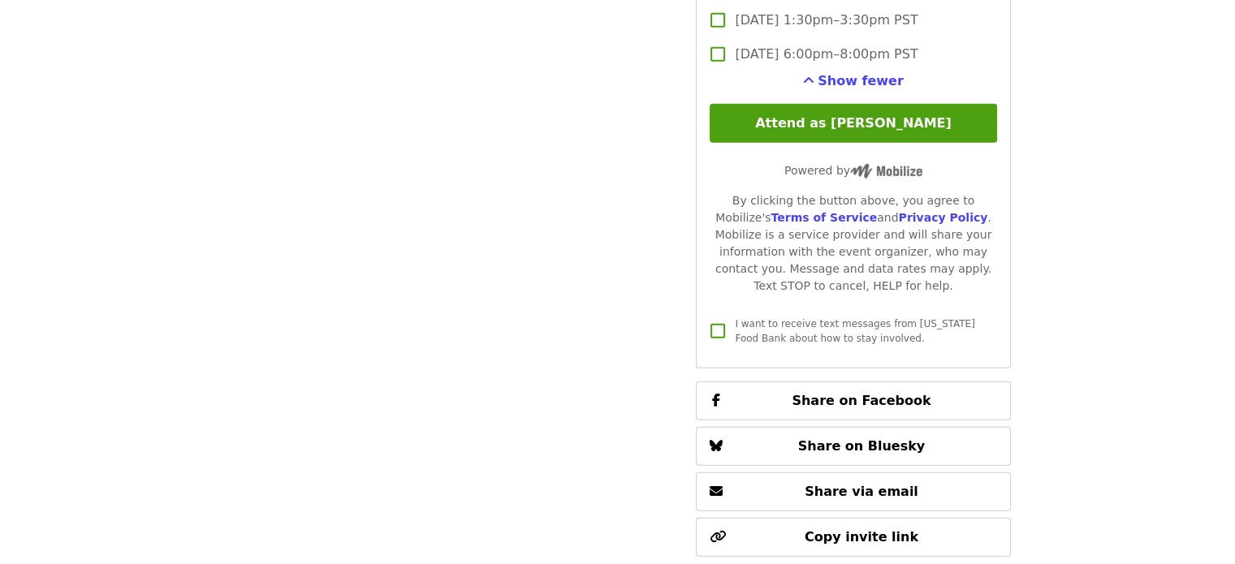
scroll to position [4674, 0]
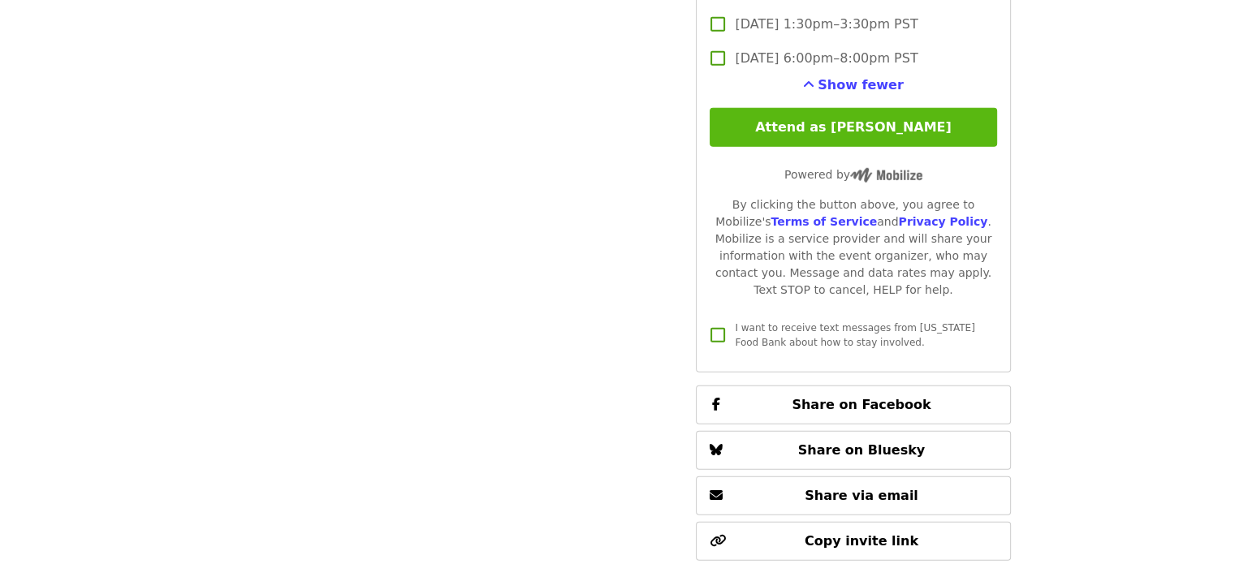
click at [636, 119] on button "Attend as [PERSON_NAME]" at bounding box center [852, 127] width 287 height 39
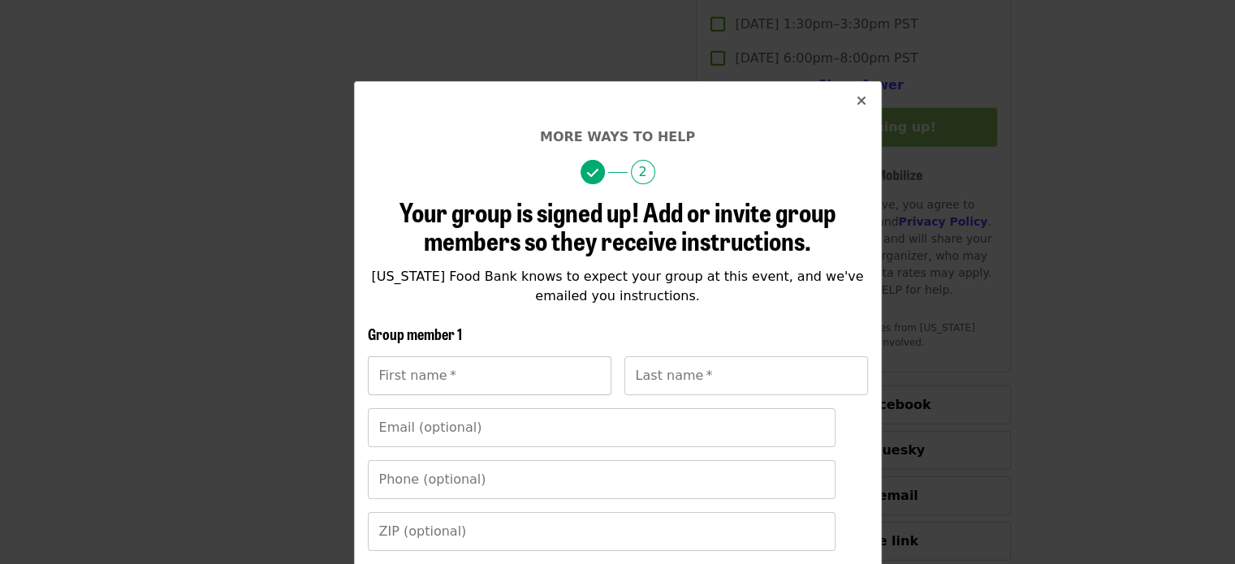
click at [444, 379] on input "First name   *" at bounding box center [489, 375] width 243 height 39
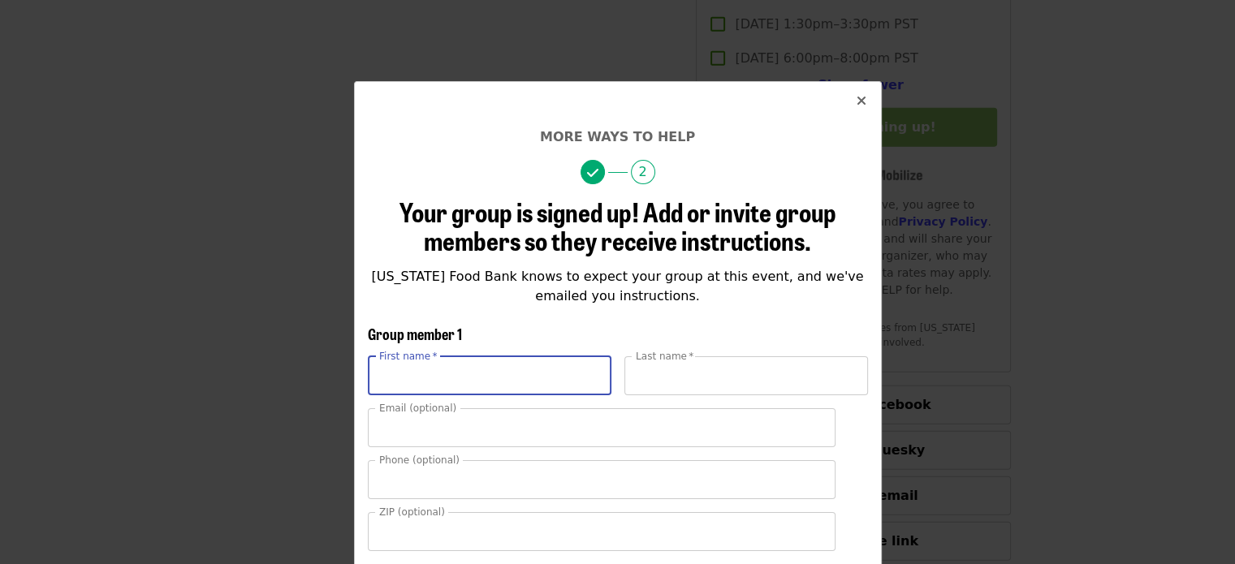
type input "******"
type input "**********"
type input "*****"
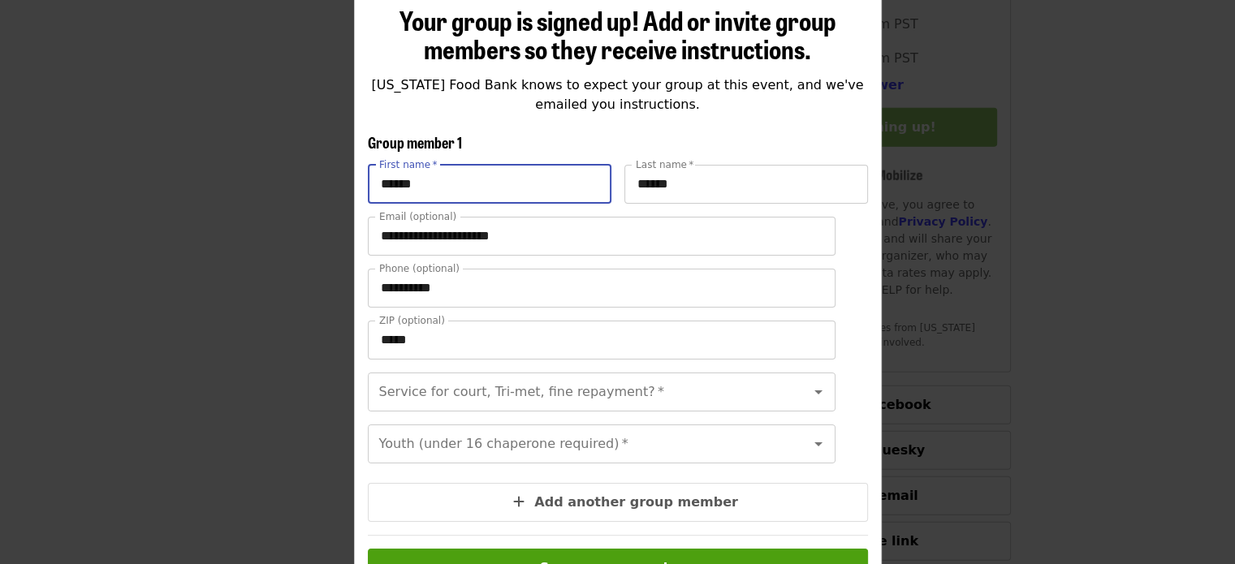
scroll to position [240, 0]
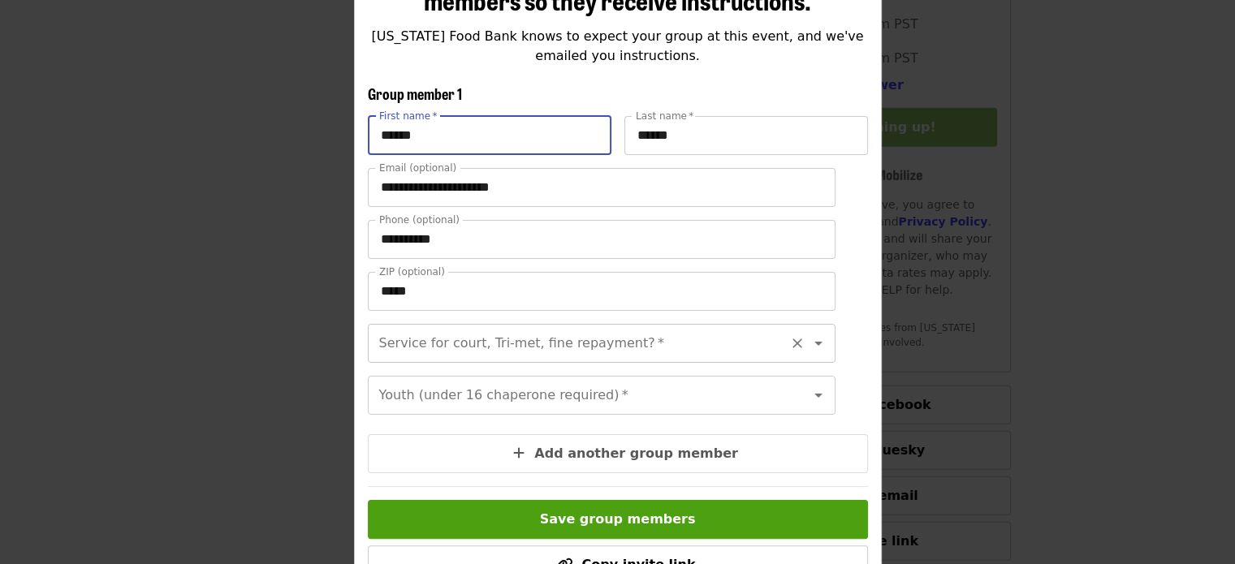
click at [425, 358] on div "Service for court, Tri-met, fine repayment? *" at bounding box center [602, 343] width 468 height 39
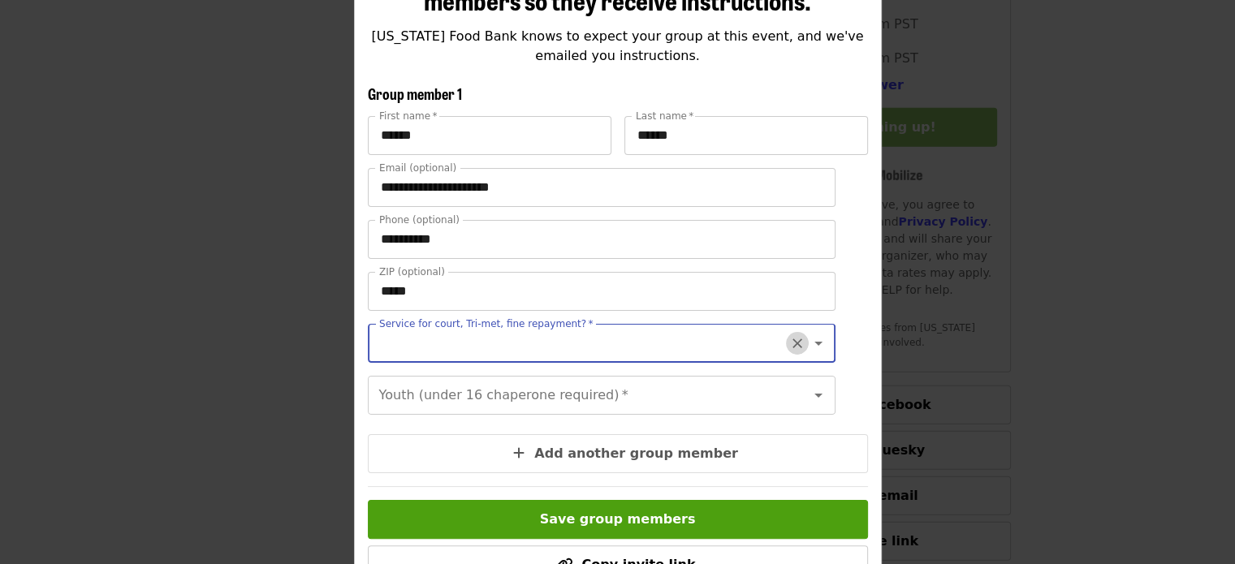
click at [636, 343] on icon "Clear" at bounding box center [797, 343] width 16 height 16
click at [636, 345] on icon "Open" at bounding box center [817, 343] width 19 height 19
click at [511, 392] on li "No" at bounding box center [587, 386] width 455 height 29
type input "**"
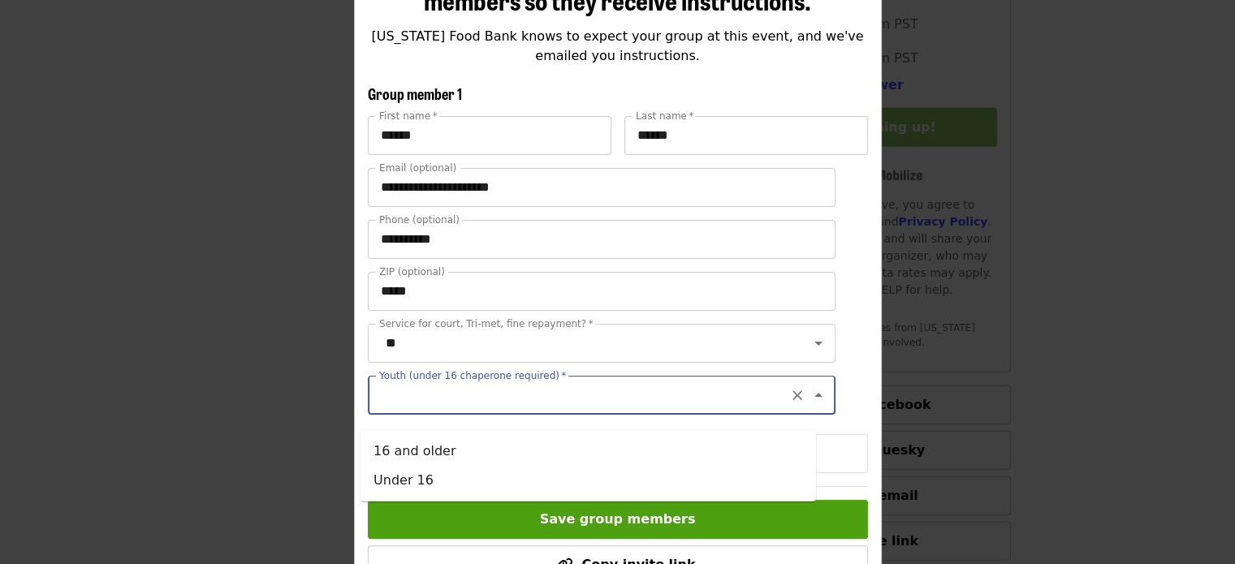
click at [472, 411] on input "Youth (under 16 chaperone required)   *" at bounding box center [582, 395] width 402 height 31
click at [434, 459] on li "Under 16" at bounding box center [587, 480] width 455 height 29
type input "********"
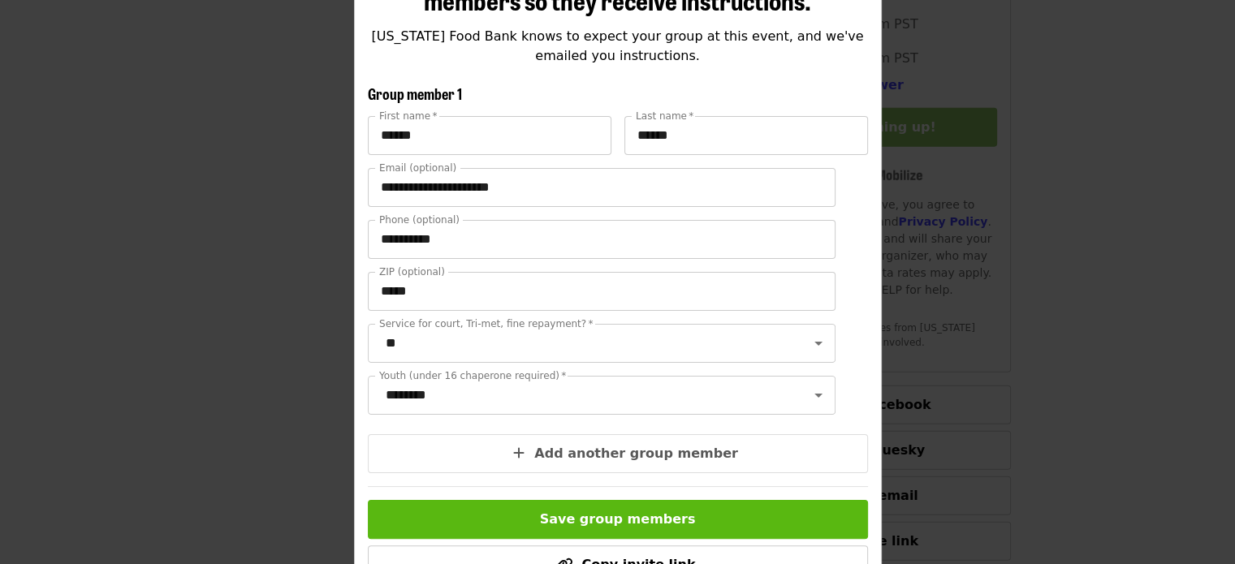
click at [633, 459] on span "Save group members" at bounding box center [618, 518] width 156 height 15
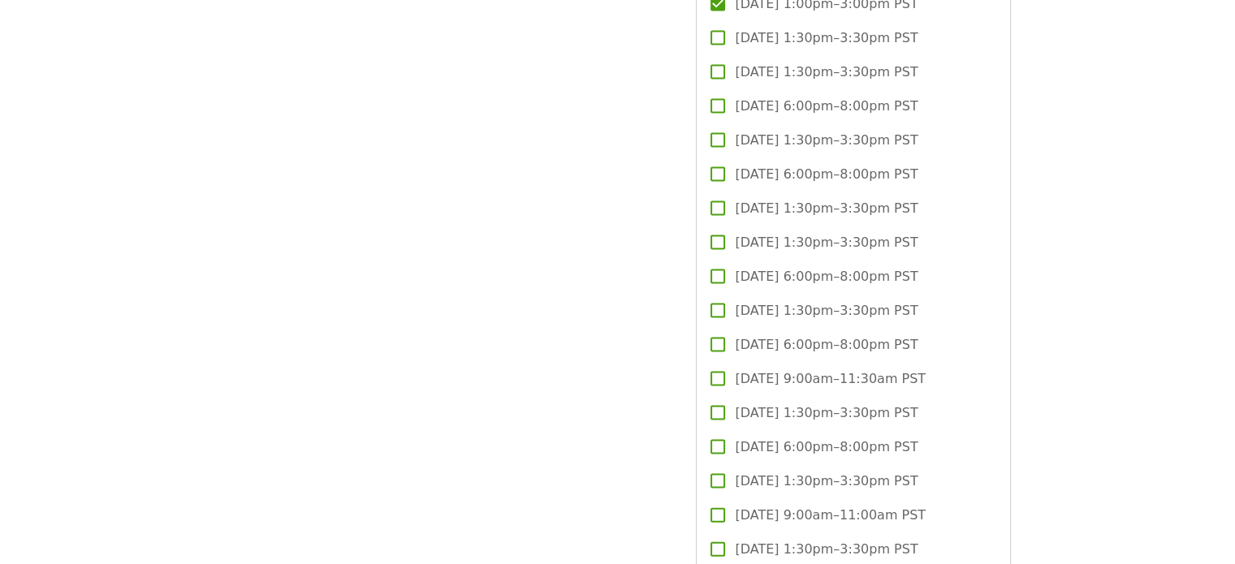
scroll to position [3322, 0]
